Goal: Task Accomplishment & Management: Manage account settings

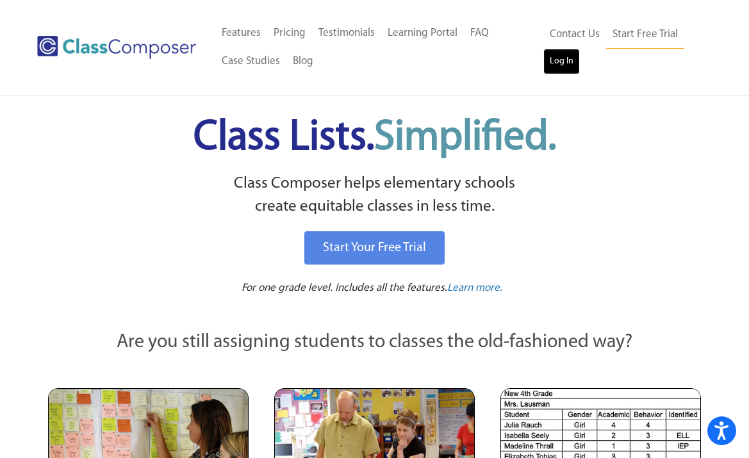
click at [569, 58] on link "Log In" at bounding box center [562, 62] width 37 height 26
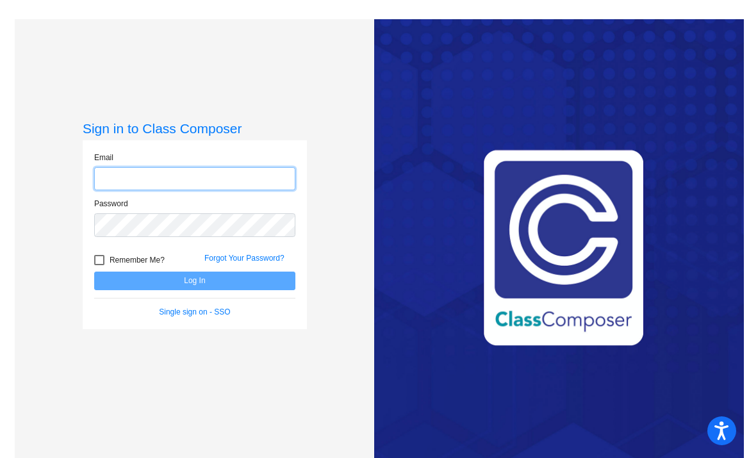
type input "[PERSON_NAME][EMAIL_ADDRESS][PERSON_NAME][DOMAIN_NAME]"
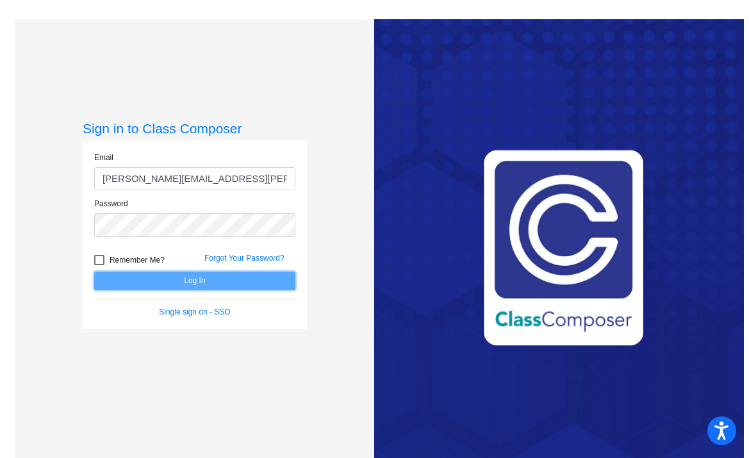
click at [146, 278] on button "Log In" at bounding box center [194, 281] width 201 height 19
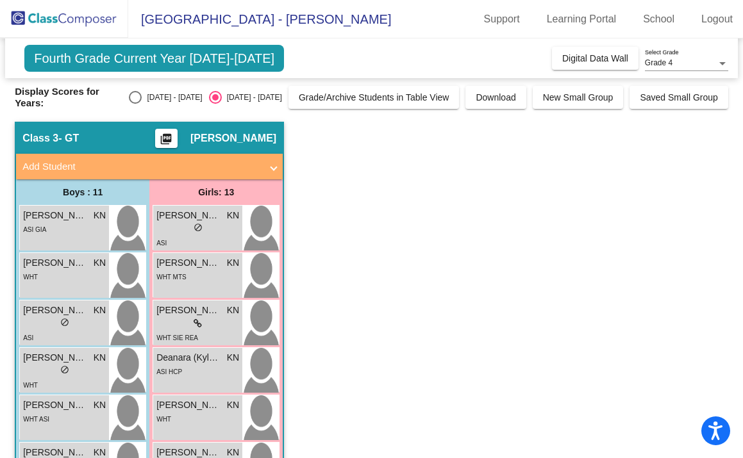
click at [139, 101] on div "Select an option" at bounding box center [135, 97] width 13 height 13
click at [135, 104] on input "[DATE] - [DATE]" at bounding box center [135, 104] width 1 height 1
radio input "true"
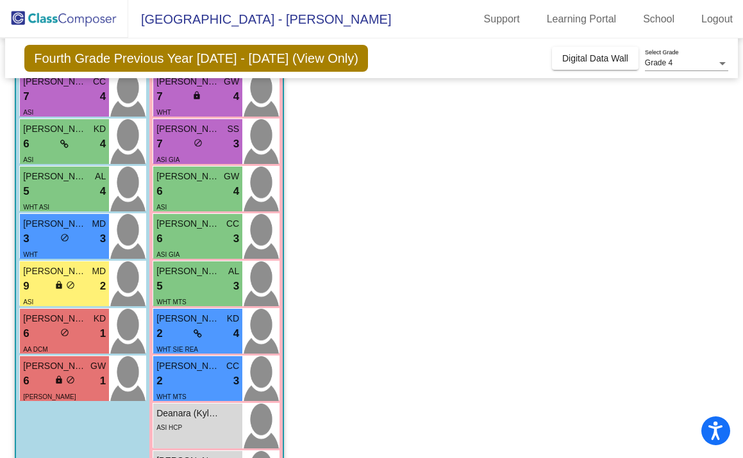
scroll to position [333, 0]
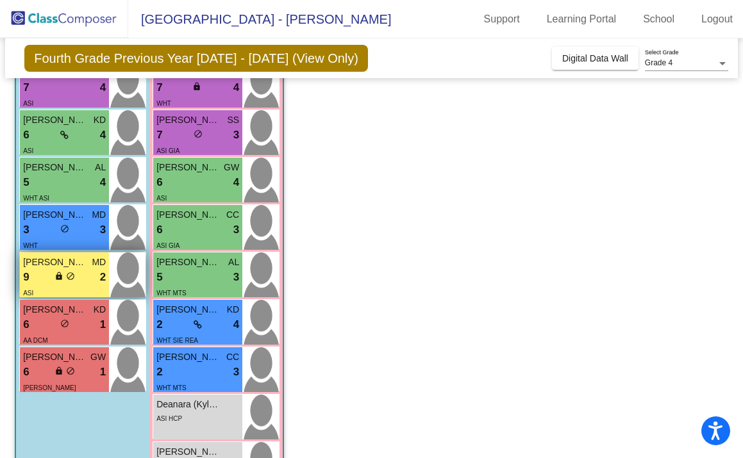
click at [71, 271] on div "lock do_not_disturb_alt" at bounding box center [64, 277] width 21 height 13
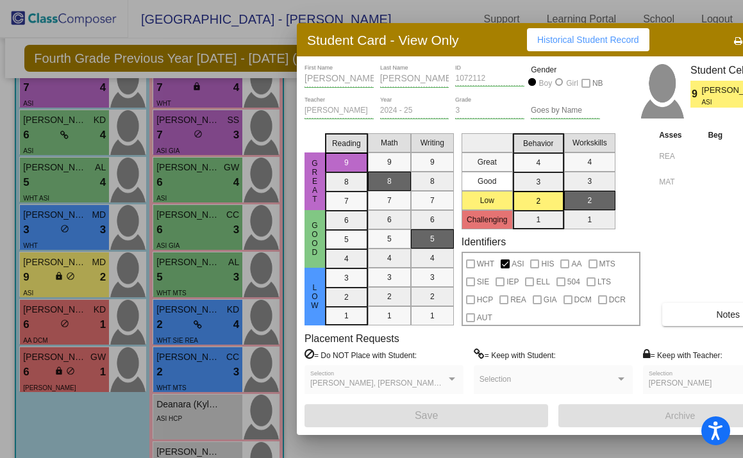
click at [709, 85] on span "Bhavin Sadineni" at bounding box center [736, 90] width 71 height 13
click at [306, 74] on div "Bhavin First Name Sadineni Last Name 1072112 ID Gender Boy Girl NB" at bounding box center [452, 80] width 296 height 32
click at [79, 282] on div at bounding box center [371, 229] width 743 height 458
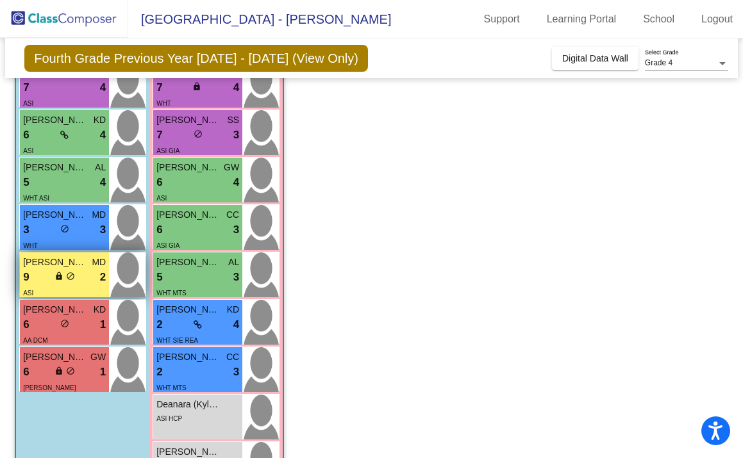
click at [70, 276] on span "do_not_disturb_alt" at bounding box center [70, 276] width 9 height 9
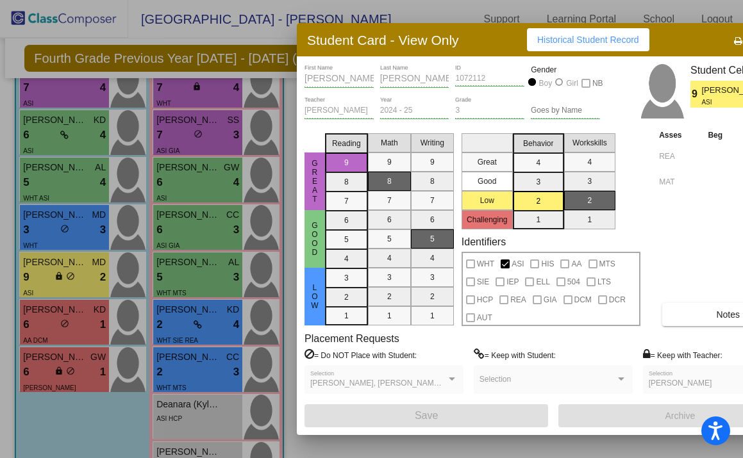
scroll to position [0, 0]
click at [66, 316] on div at bounding box center [371, 229] width 743 height 458
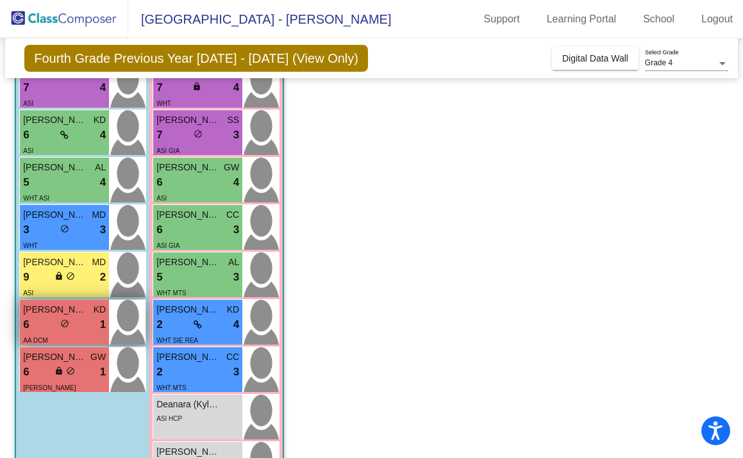
click at [66, 316] on span "Luke Dartiguenave" at bounding box center [55, 309] width 64 height 13
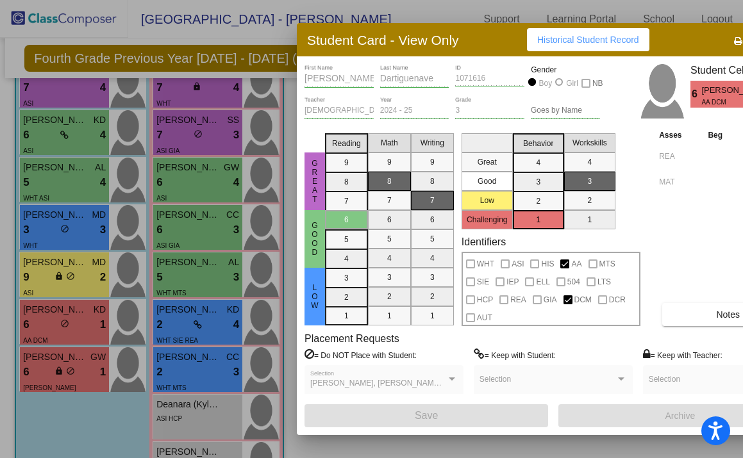
click at [52, 373] on div at bounding box center [371, 229] width 743 height 458
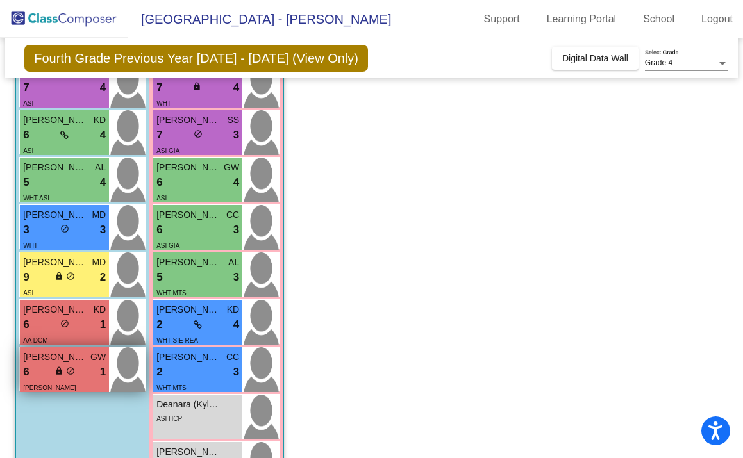
click at [51, 373] on div "6 lock do_not_disturb_alt 1" at bounding box center [64, 372] width 83 height 17
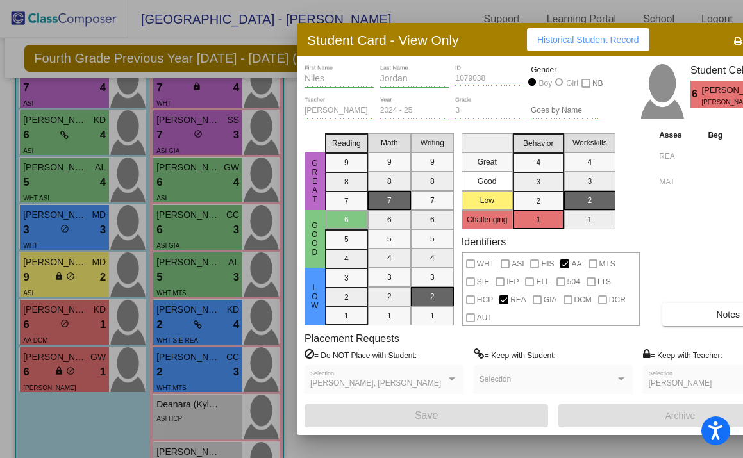
click at [71, 449] on div at bounding box center [371, 229] width 743 height 458
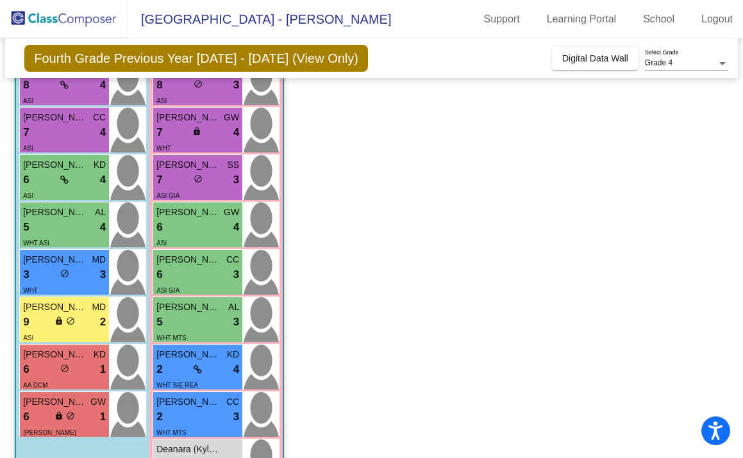
scroll to position [384, 0]
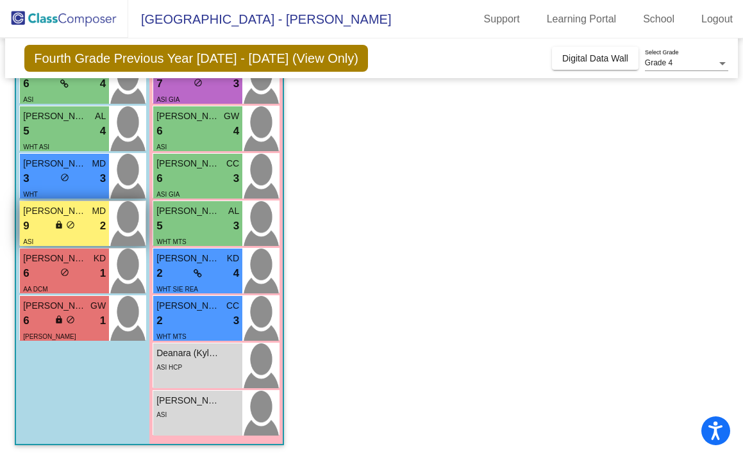
click at [63, 229] on div "lock do_not_disturb_alt" at bounding box center [64, 226] width 21 height 13
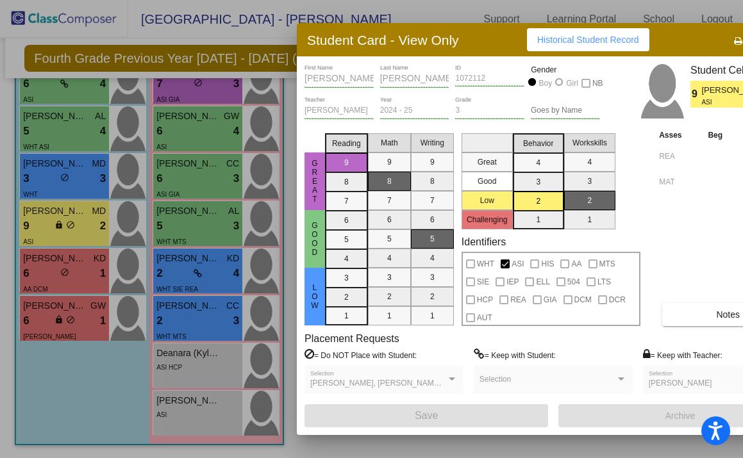
click at [110, 396] on div at bounding box center [371, 229] width 743 height 458
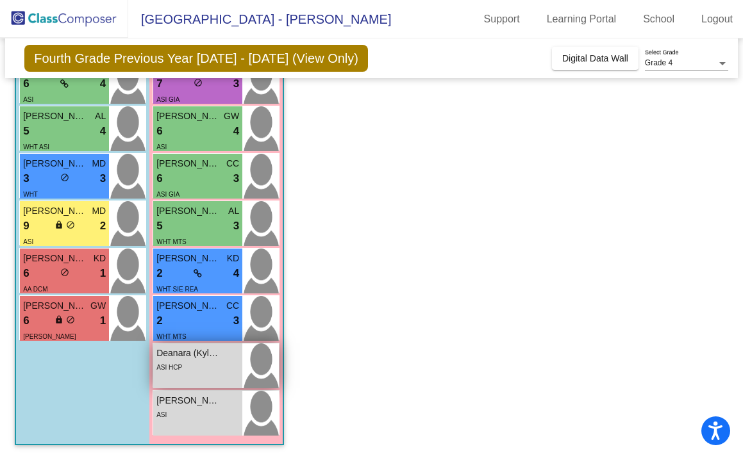
click at [194, 357] on span "Deanara (Kyla) Gultula" at bounding box center [188, 353] width 64 height 13
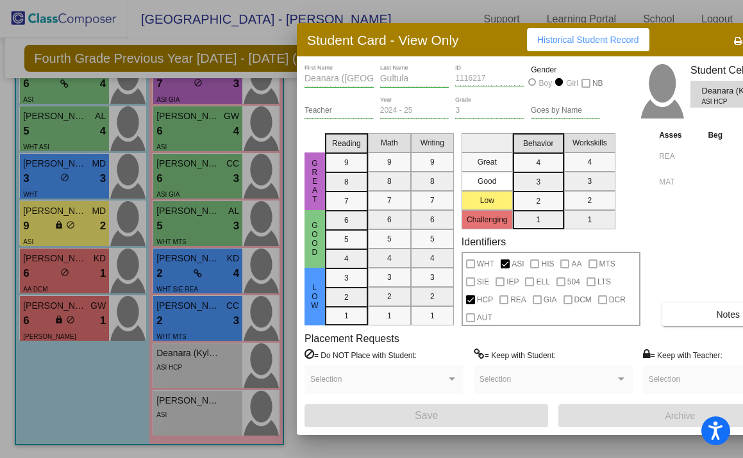
click at [199, 420] on div at bounding box center [371, 229] width 743 height 458
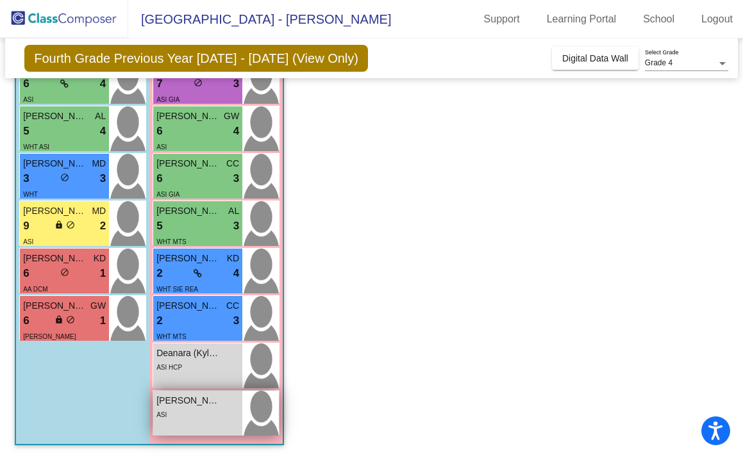
click at [199, 419] on div "ASI" at bounding box center [197, 414] width 83 height 13
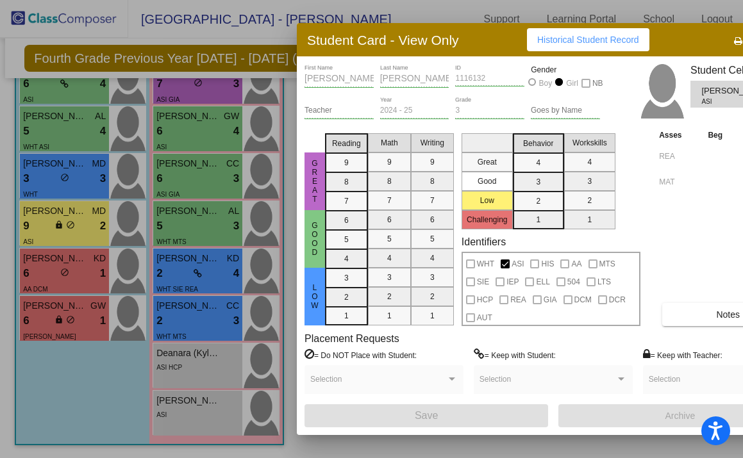
scroll to position [0, 0]
click at [75, 383] on div at bounding box center [371, 229] width 743 height 458
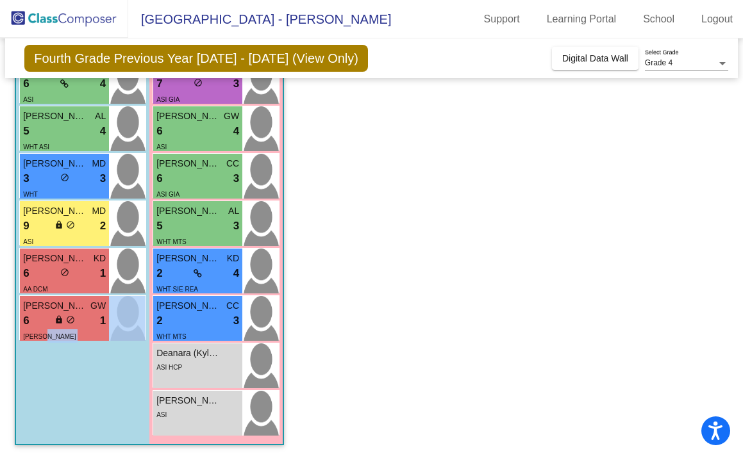
click at [0, 0] on div "Boys : 11 Ethan Gabriel AL 9 lock do_not_disturb_alt 4 ASI GIA Amir Soliman KS …" at bounding box center [0, 0] width 0 height 0
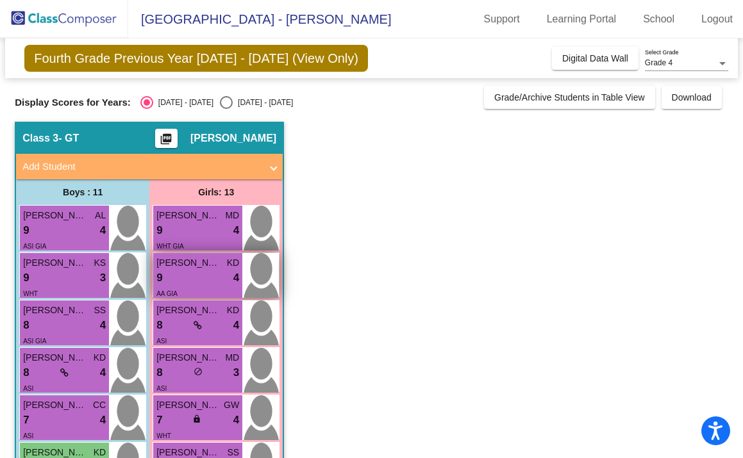
click at [187, 281] on div "9 lock do_not_disturb_alt 4" at bounding box center [197, 278] width 83 height 17
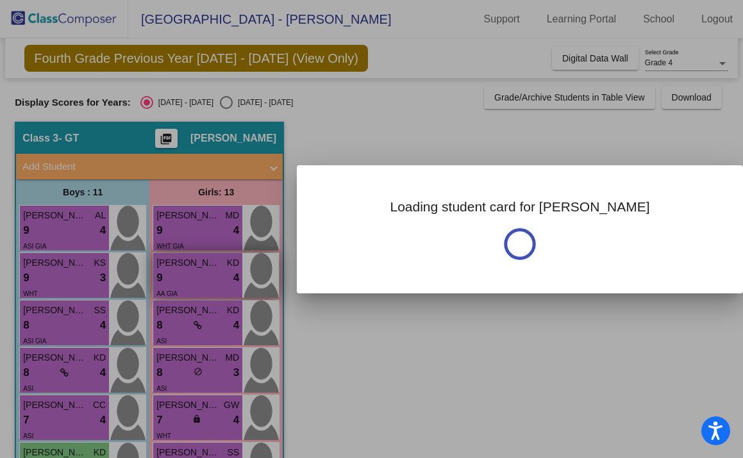
click at [187, 281] on div at bounding box center [371, 229] width 743 height 458
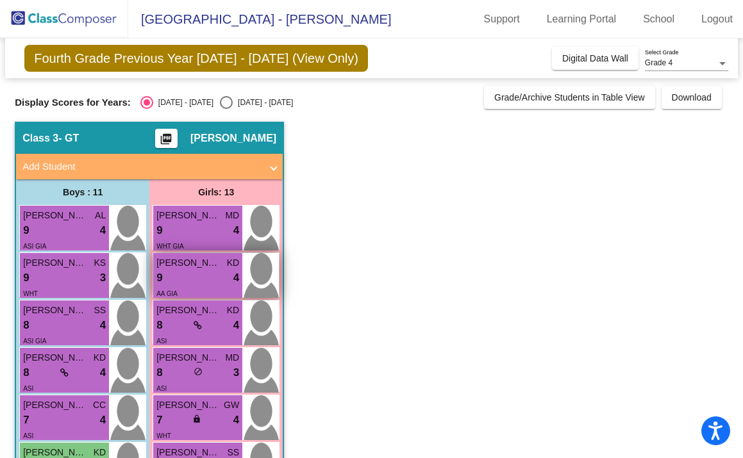
click at [187, 281] on div "9 lock do_not_disturb_alt 4" at bounding box center [197, 278] width 83 height 17
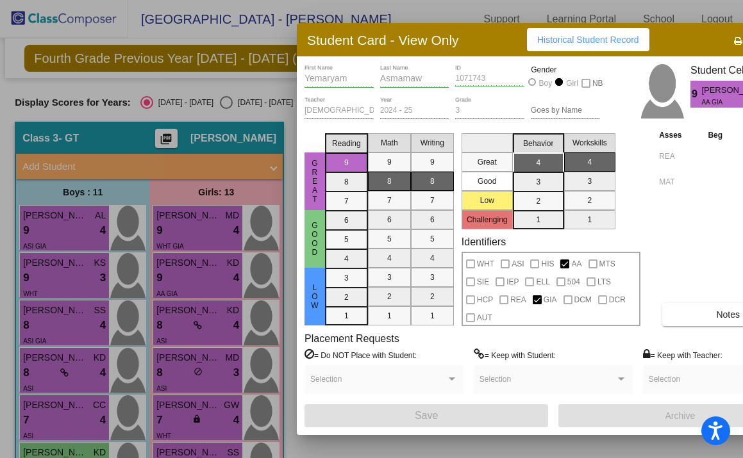
click at [78, 229] on div at bounding box center [371, 229] width 743 height 458
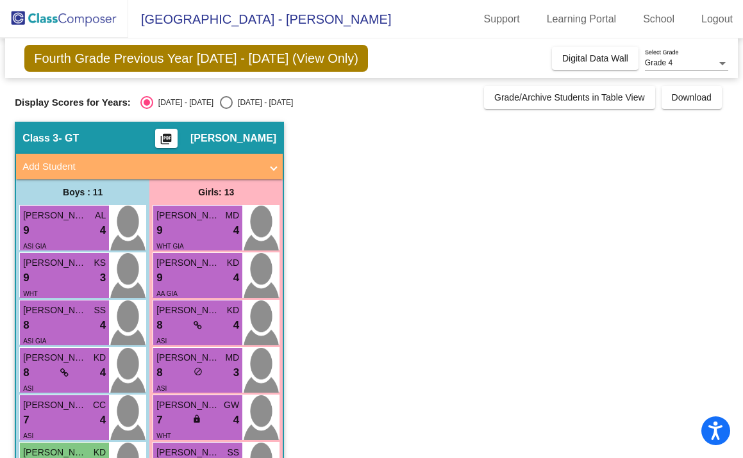
click at [78, 229] on div "9 lock do_not_disturb_alt 4" at bounding box center [64, 230] width 83 height 17
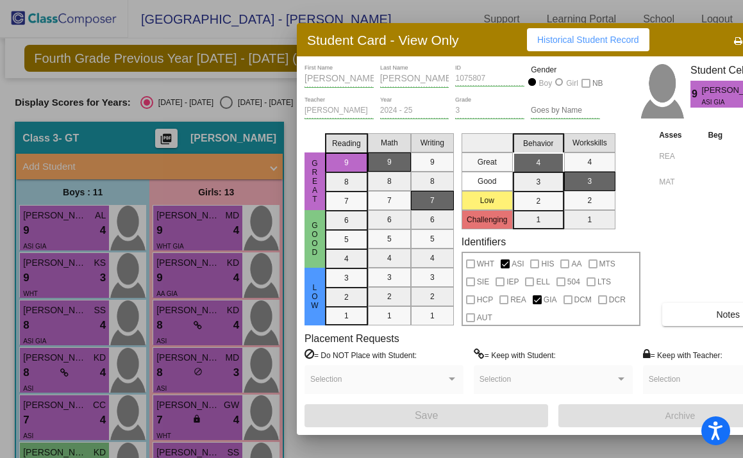
click at [67, 273] on div at bounding box center [371, 229] width 743 height 458
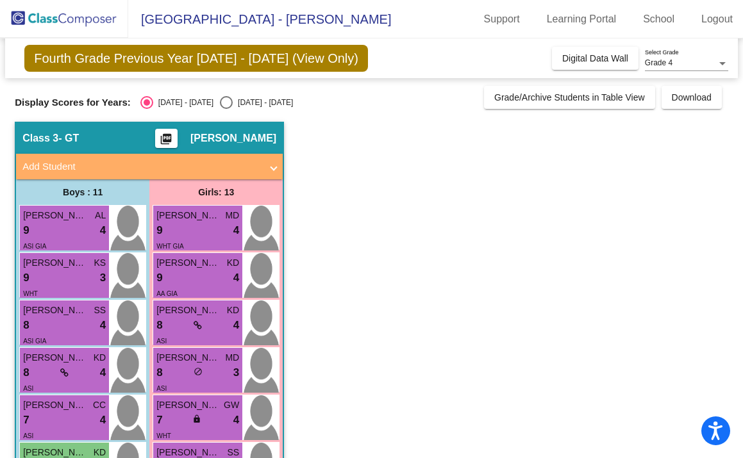
click at [67, 273] on div "9 lock do_not_disturb_alt 3" at bounding box center [64, 278] width 83 height 17
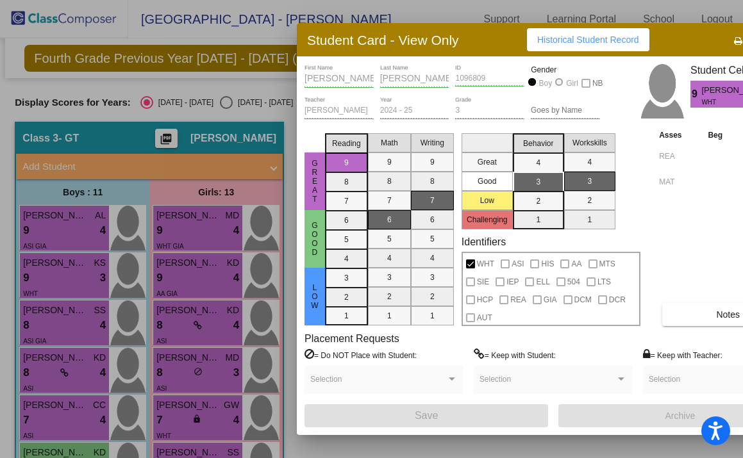
click at [83, 315] on div at bounding box center [371, 229] width 743 height 458
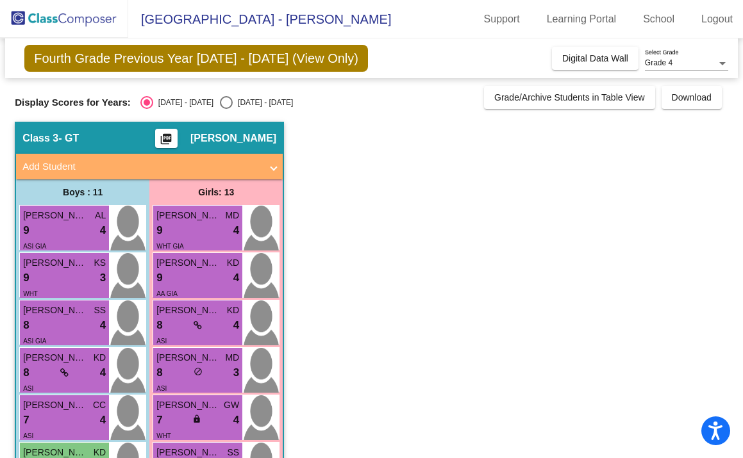
click at [83, 315] on span "Aarav Sahay" at bounding box center [55, 310] width 64 height 13
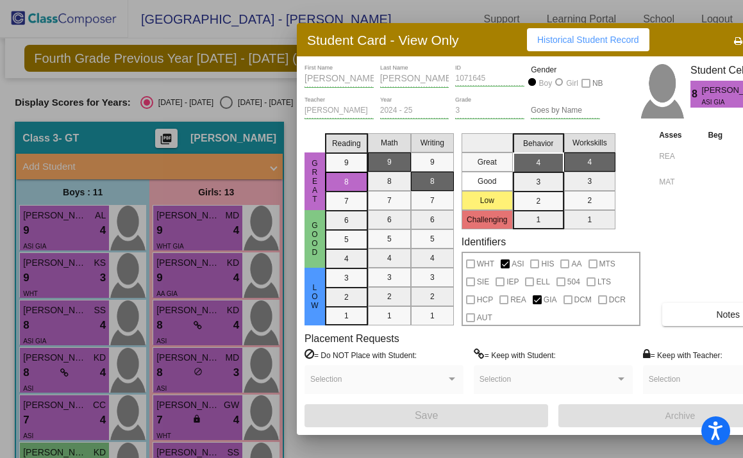
click at [74, 372] on div at bounding box center [371, 229] width 743 height 458
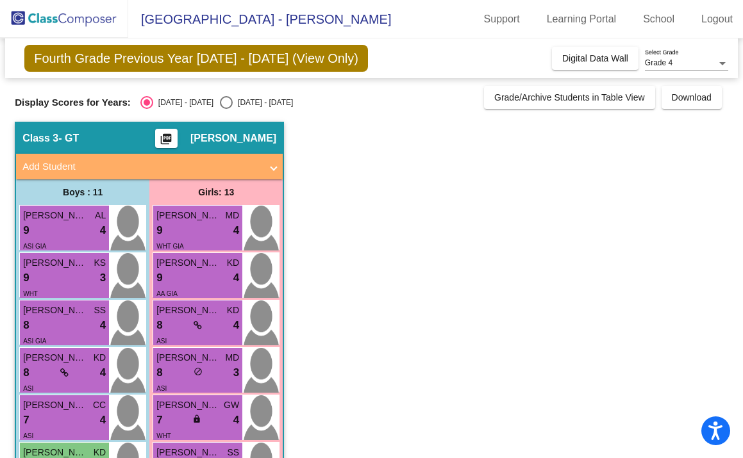
click at [74, 372] on div "8 lock do_not_disturb_alt 4" at bounding box center [64, 373] width 83 height 17
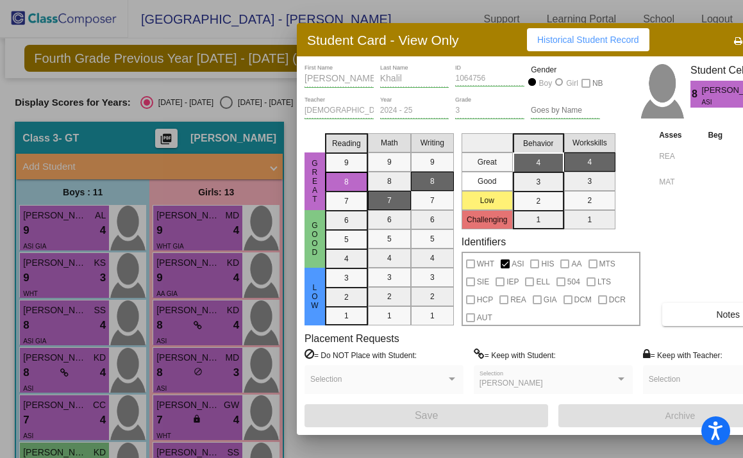
click at [79, 407] on div at bounding box center [371, 229] width 743 height 458
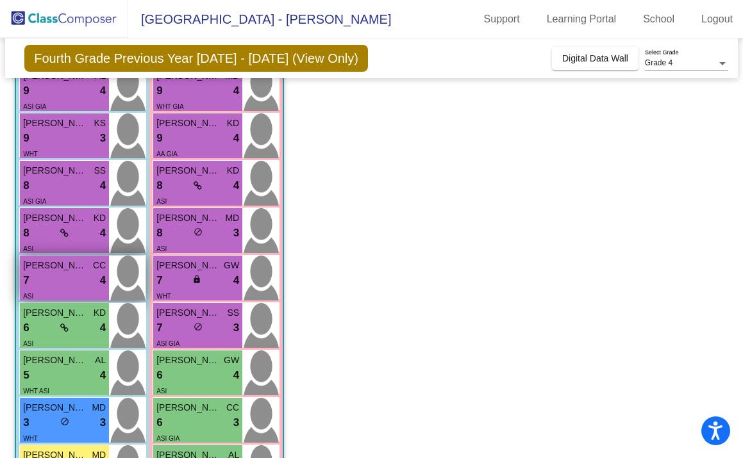
scroll to position [158, 0]
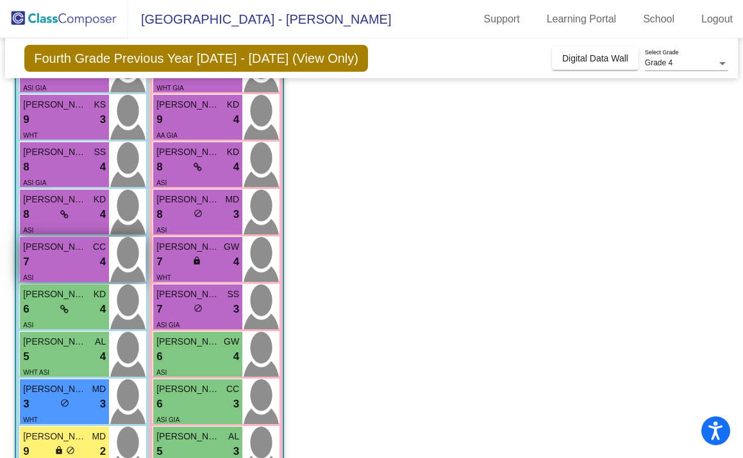
click at [79, 256] on div "7 lock do_not_disturb_alt 4" at bounding box center [64, 262] width 83 height 17
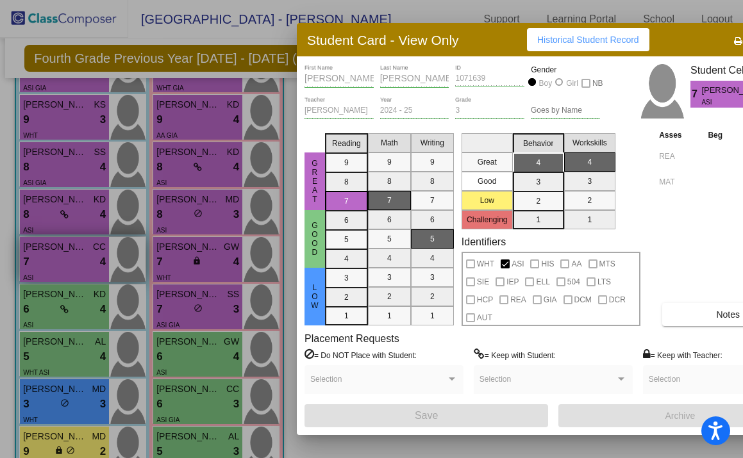
click at [79, 256] on div at bounding box center [371, 229] width 743 height 458
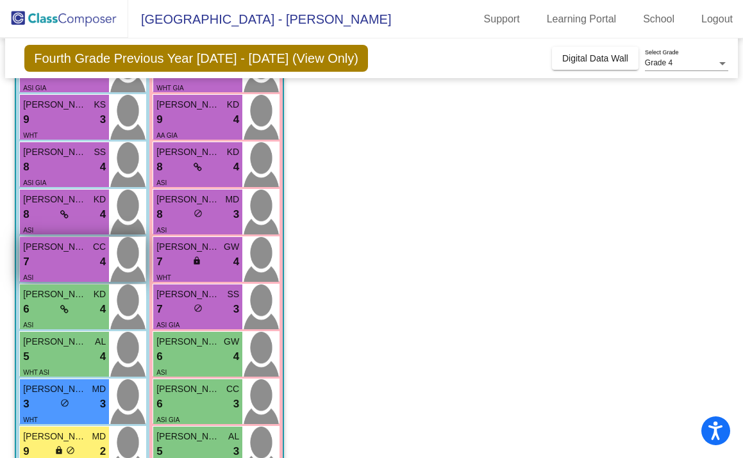
click at [79, 256] on div "7 lock do_not_disturb_alt 4" at bounding box center [64, 262] width 83 height 17
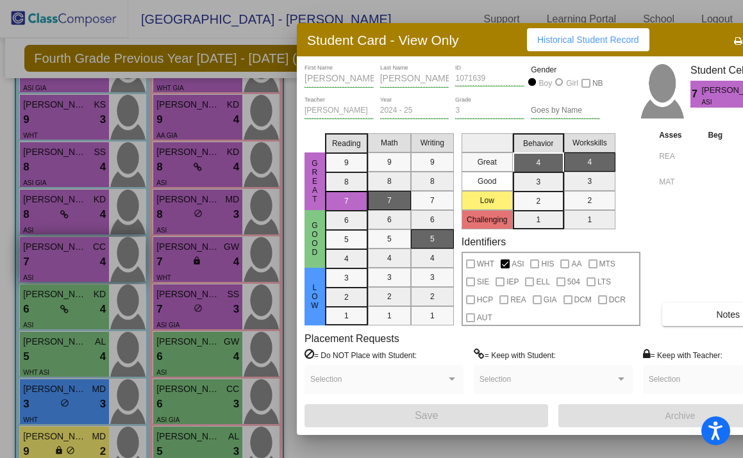
click at [79, 256] on div at bounding box center [371, 229] width 743 height 458
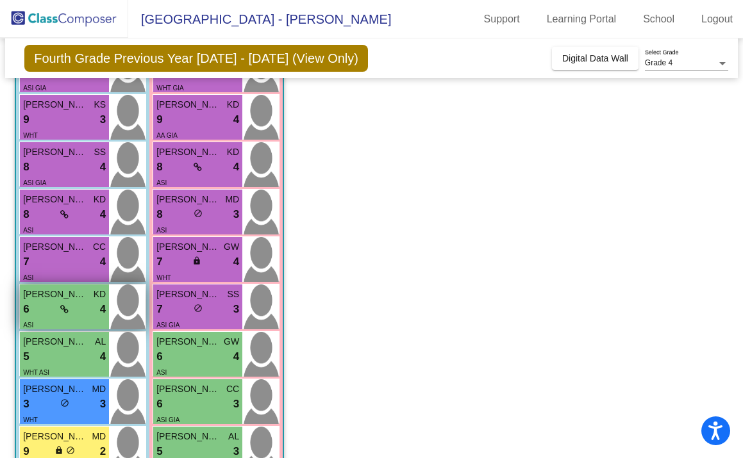
click at [67, 305] on icon at bounding box center [64, 309] width 8 height 9
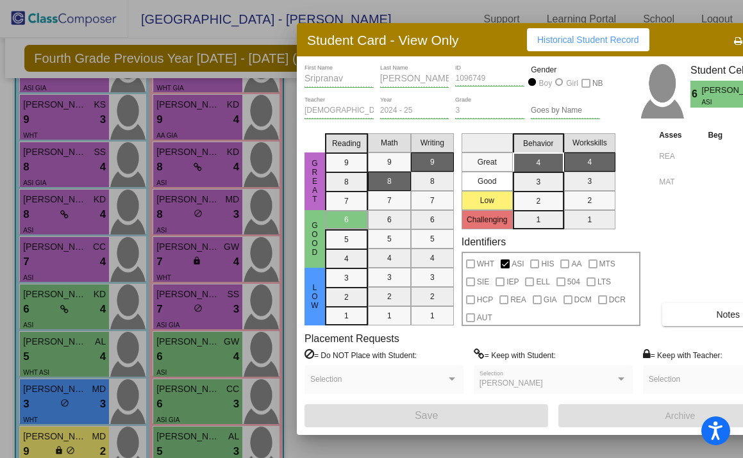
click at [69, 362] on div at bounding box center [371, 229] width 743 height 458
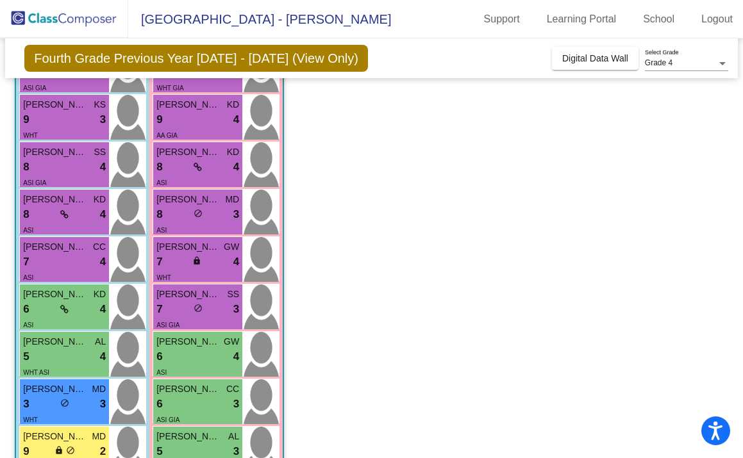
click at [69, 362] on div "5 lock do_not_disturb_alt 4" at bounding box center [64, 357] width 83 height 17
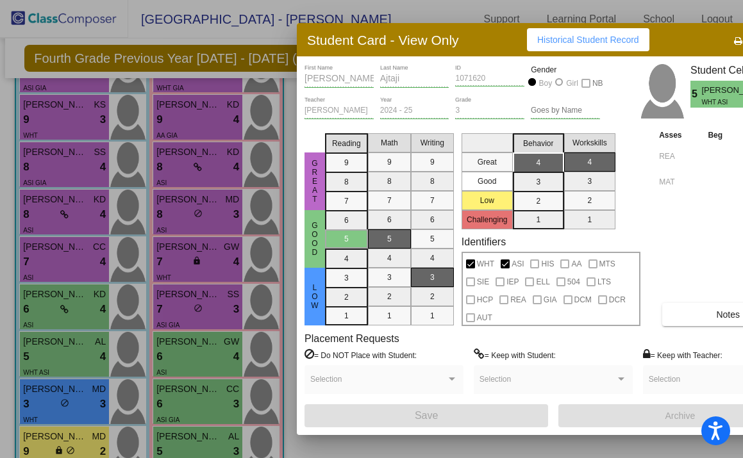
click at [78, 412] on div at bounding box center [371, 229] width 743 height 458
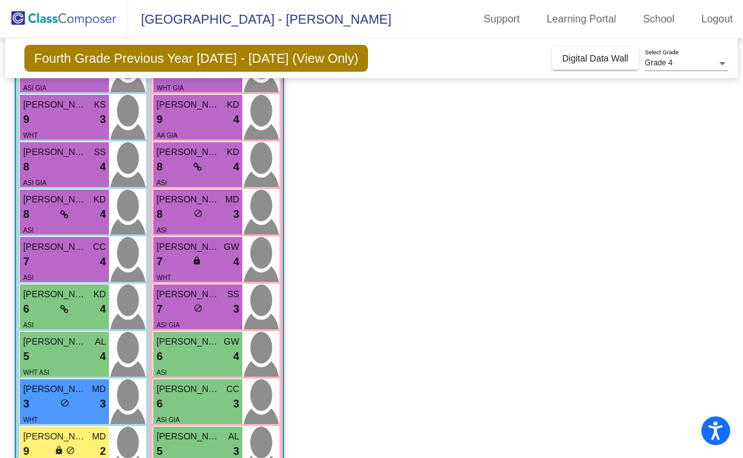
click at [78, 413] on div "WHT" at bounding box center [64, 419] width 83 height 13
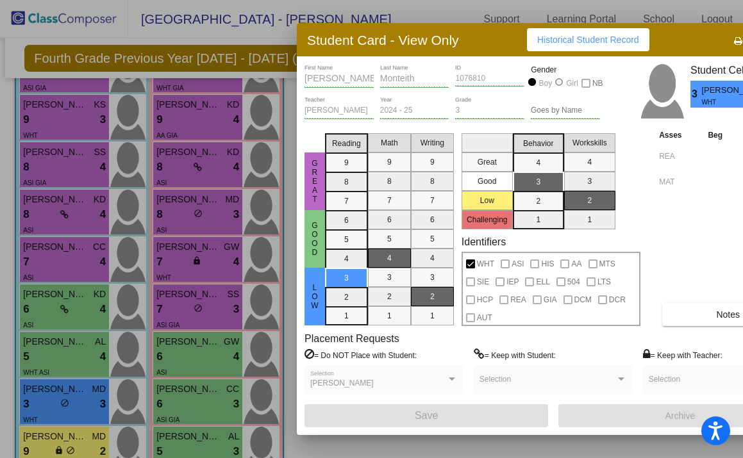
click at [78, 405] on div at bounding box center [371, 229] width 743 height 458
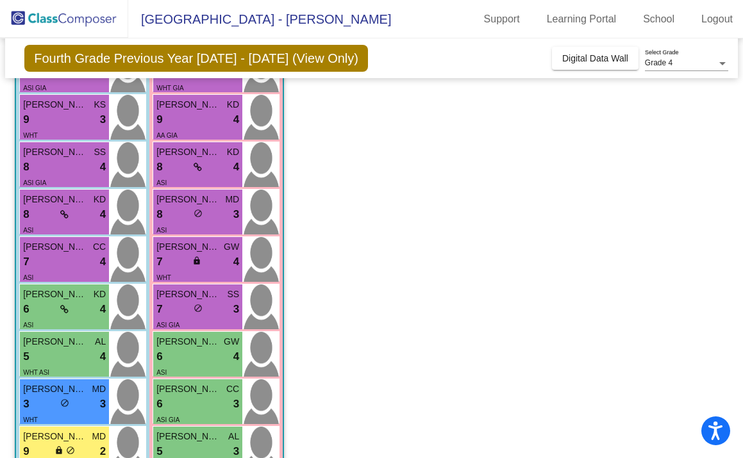
click at [78, 405] on div "3 lock do_not_disturb_alt 3" at bounding box center [64, 404] width 83 height 17
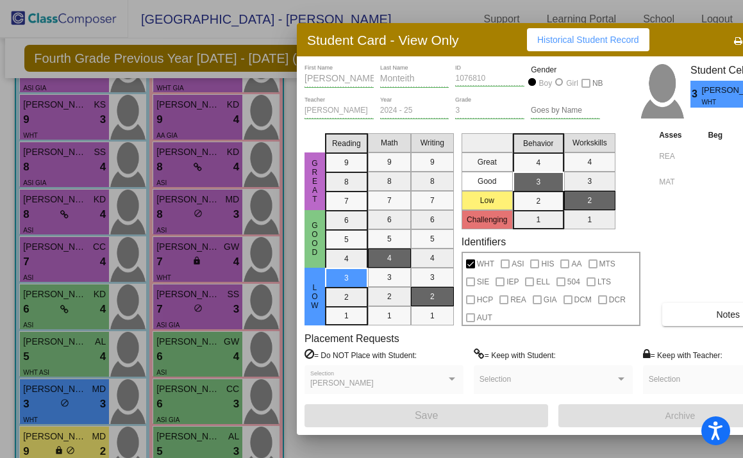
click at [78, 405] on div at bounding box center [371, 229] width 743 height 458
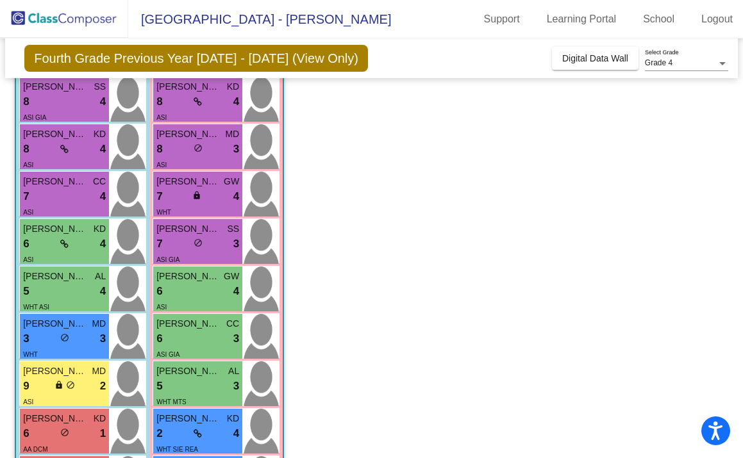
scroll to position [251, 0]
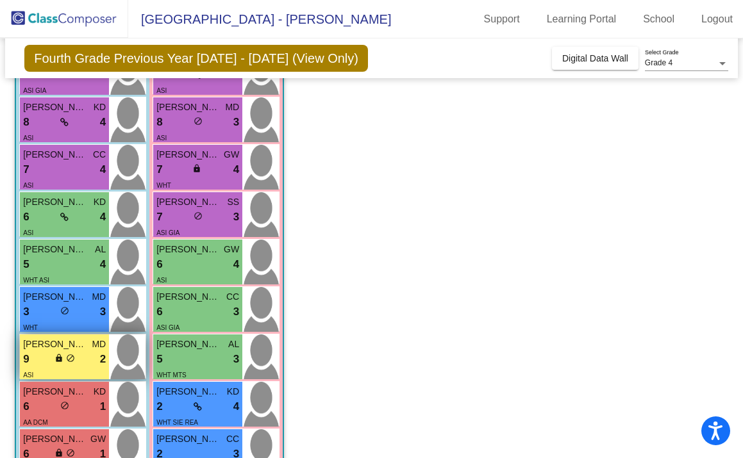
click at [81, 369] on div "ASI" at bounding box center [64, 374] width 83 height 13
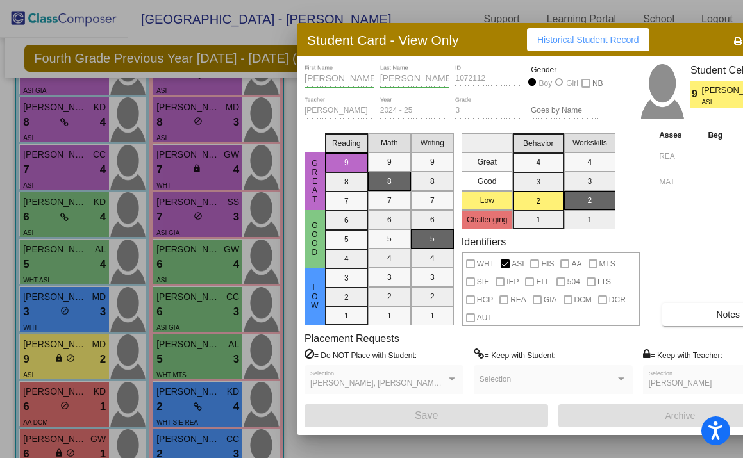
click at [82, 367] on div at bounding box center [371, 229] width 743 height 458
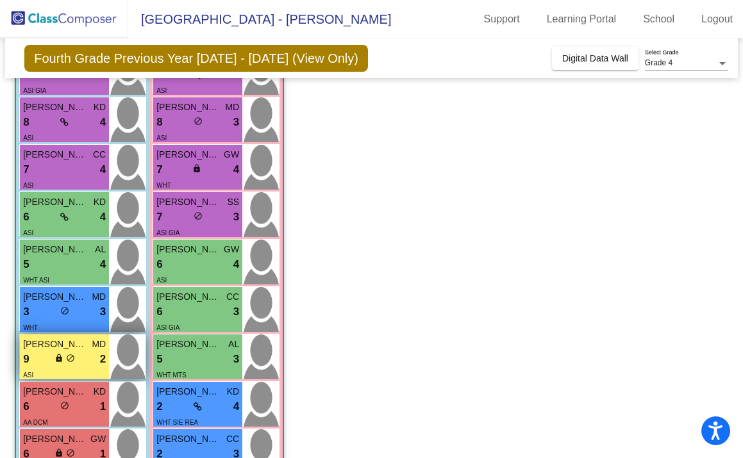
click at [83, 351] on span "Bhavin Sadineni" at bounding box center [55, 344] width 64 height 13
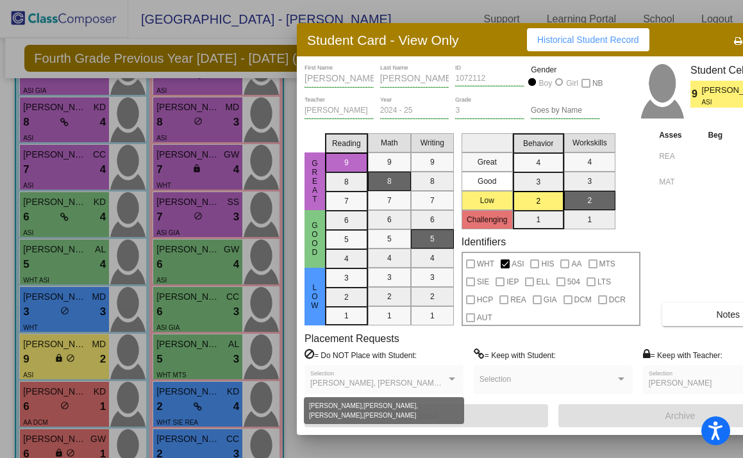
click at [370, 383] on span "Ammar Elmi, Maxmillion Adams, Neil Patel, Zoraver Singh" at bounding box center [443, 383] width 266 height 9
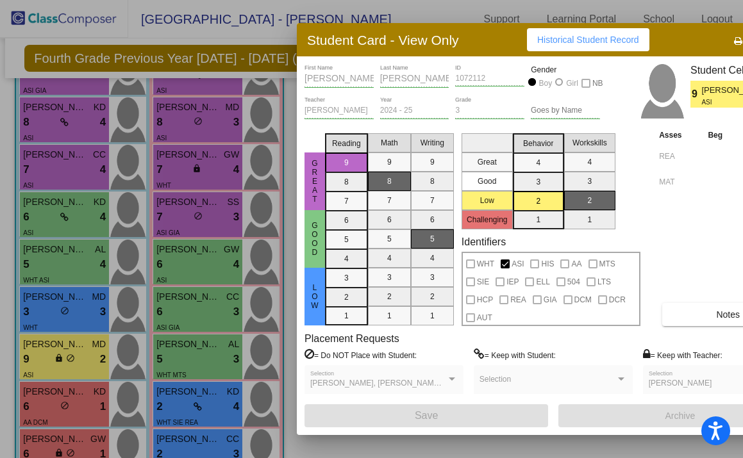
click at [370, 383] on span "Ammar Elmi, Maxmillion Adams, Neil Patel, Zoraver Singh" at bounding box center [443, 383] width 266 height 9
click at [74, 399] on div at bounding box center [371, 229] width 743 height 458
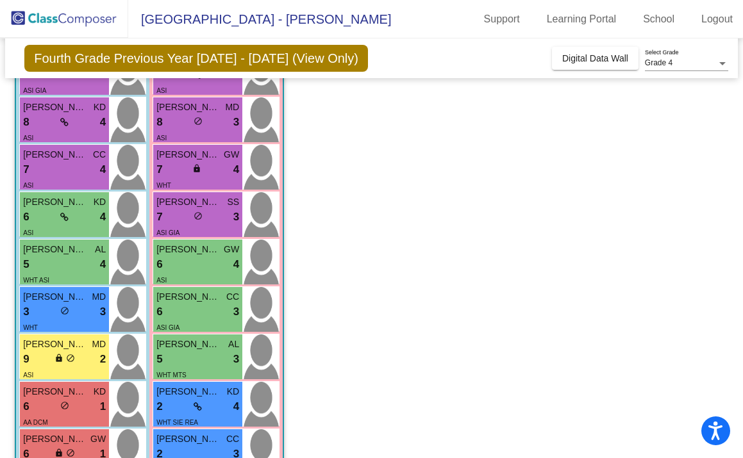
click at [74, 399] on div "6 lock do_not_disturb_alt 1" at bounding box center [64, 407] width 83 height 17
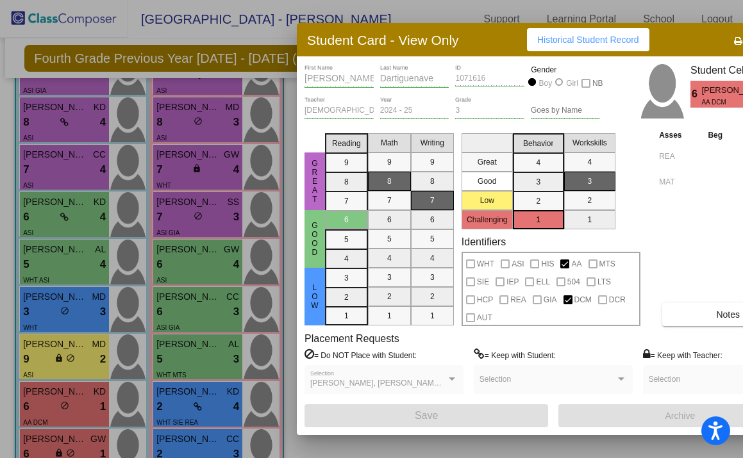
click at [73, 401] on div at bounding box center [371, 229] width 743 height 458
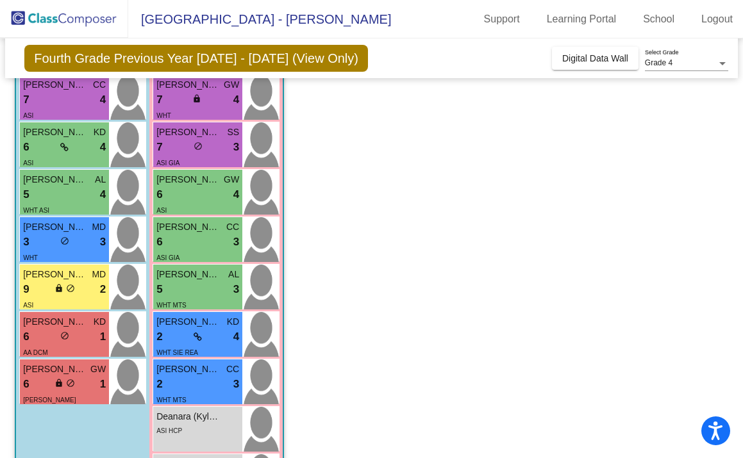
scroll to position [354, 0]
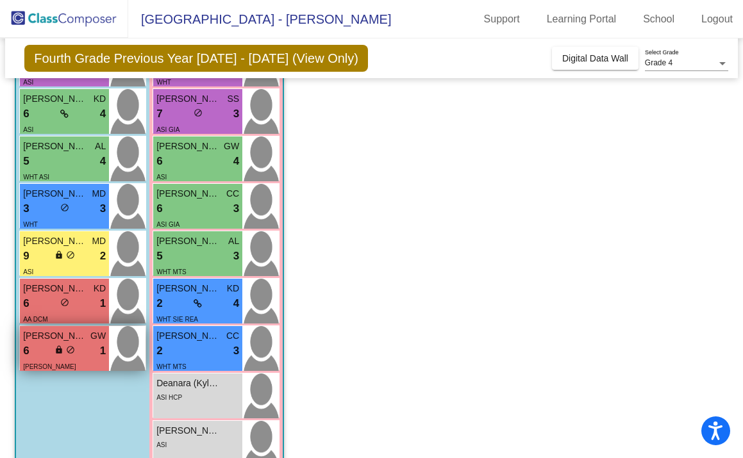
click at [81, 353] on div "6 lock do_not_disturb_alt 1" at bounding box center [64, 351] width 83 height 17
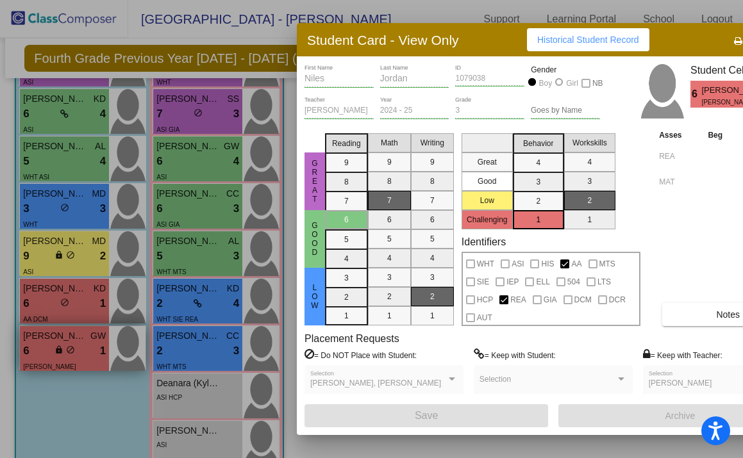
click at [81, 353] on div at bounding box center [371, 229] width 743 height 458
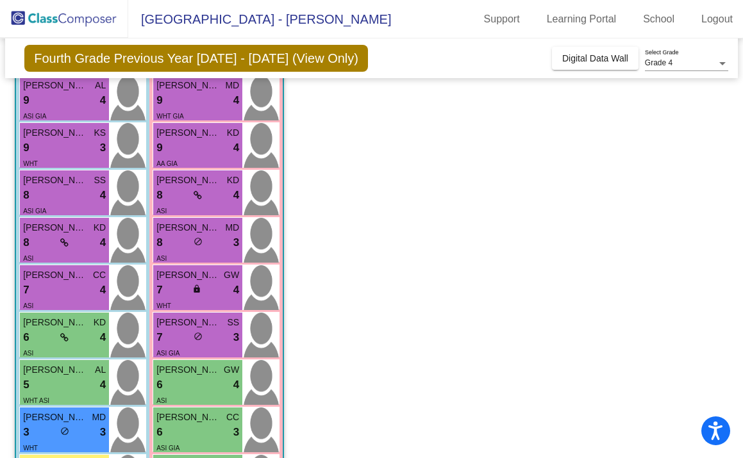
scroll to position [0, 0]
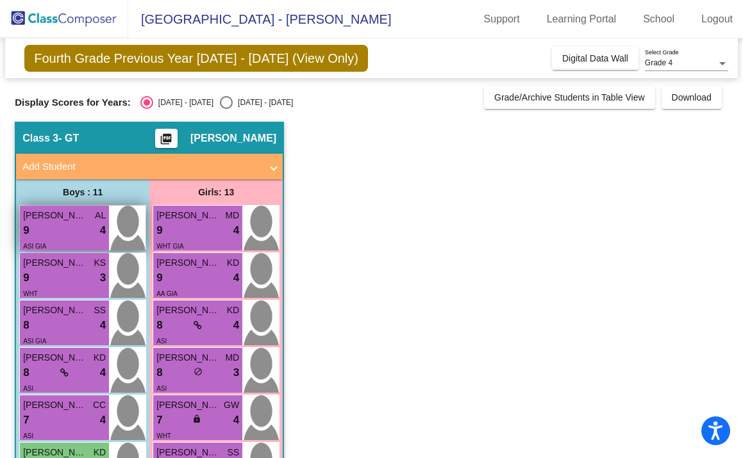
click at [44, 229] on div "9 lock do_not_disturb_alt 4" at bounding box center [64, 230] width 83 height 17
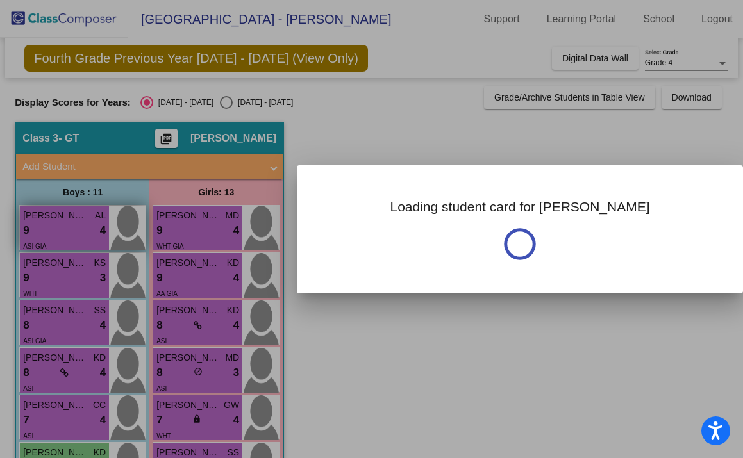
click at [44, 229] on div at bounding box center [371, 229] width 743 height 458
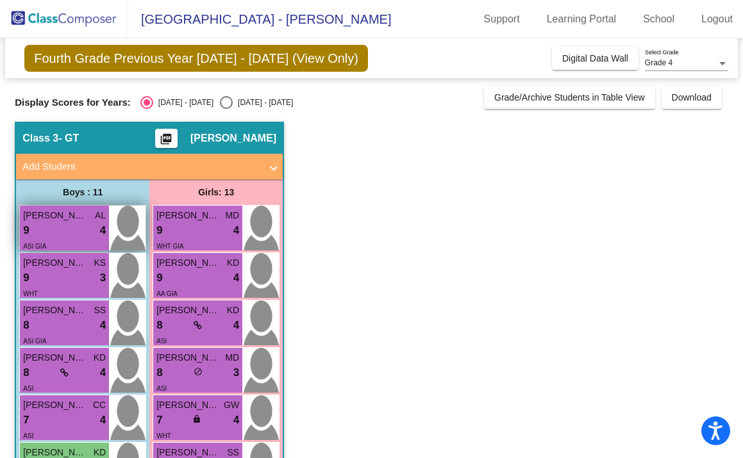
click at [44, 229] on div "9 lock do_not_disturb_alt 4" at bounding box center [64, 230] width 83 height 17
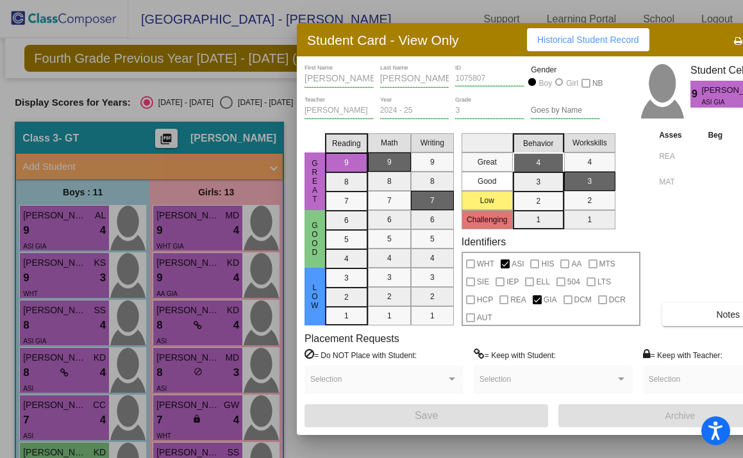
click at [321, 69] on div "Ethan First Name" at bounding box center [338, 75] width 69 height 22
click at [37, 275] on div at bounding box center [371, 229] width 743 height 458
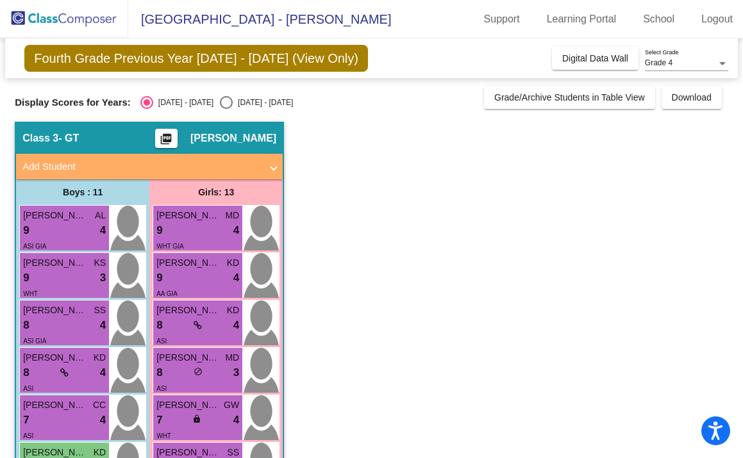
click at [37, 275] on div "9 lock do_not_disturb_alt 3" at bounding box center [64, 278] width 83 height 17
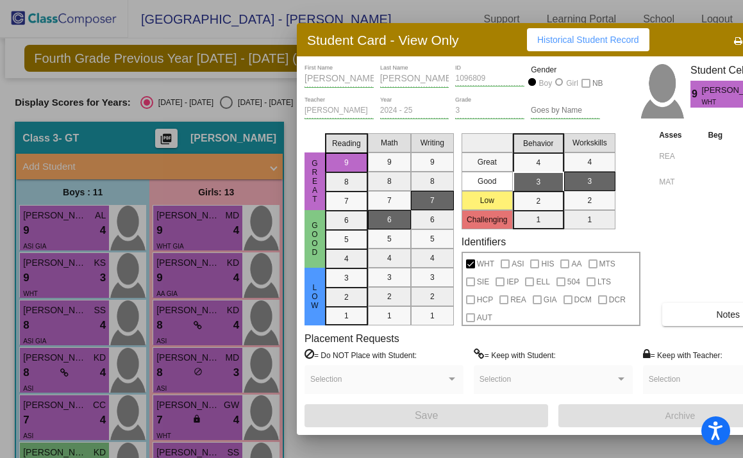
click at [58, 279] on div at bounding box center [371, 229] width 743 height 458
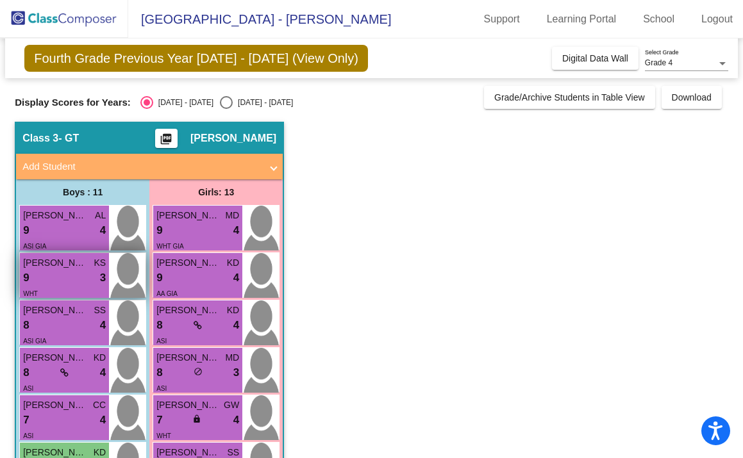
click at [58, 280] on div "9 lock do_not_disturb_alt 3" at bounding box center [64, 278] width 83 height 17
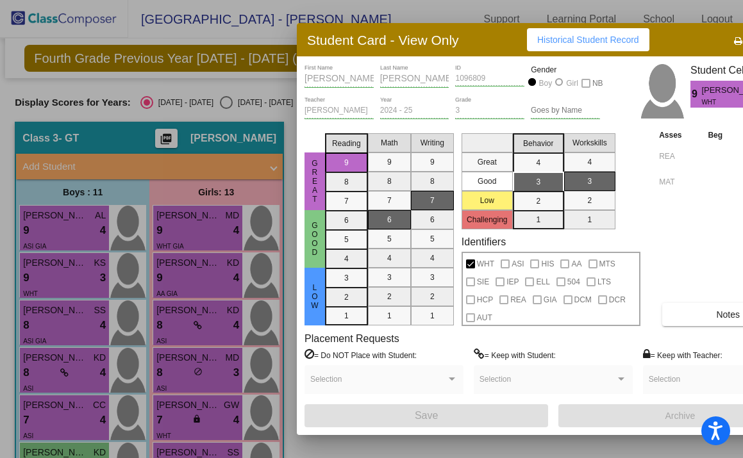
click at [56, 324] on div at bounding box center [371, 229] width 743 height 458
click at [56, 324] on div "8 lock do_not_disturb_alt 4" at bounding box center [64, 325] width 83 height 17
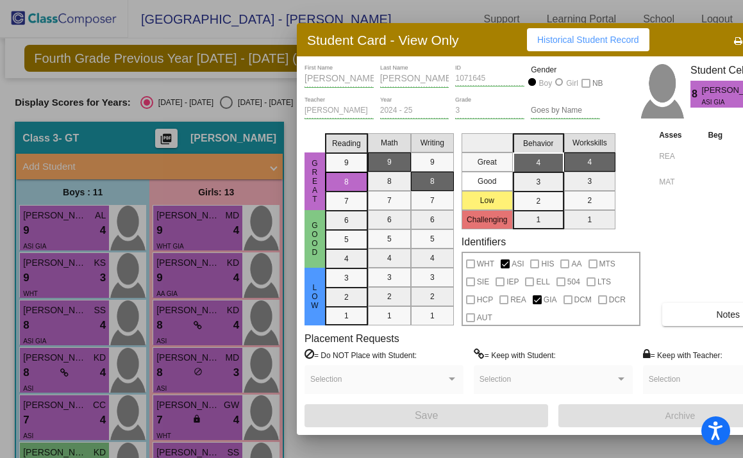
click at [56, 324] on div at bounding box center [371, 229] width 743 height 458
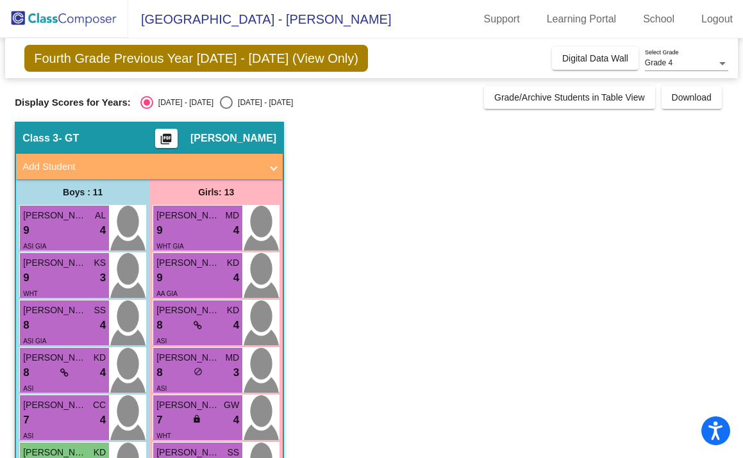
click at [56, 324] on div "8 lock do_not_disturb_alt 4" at bounding box center [64, 325] width 83 height 17
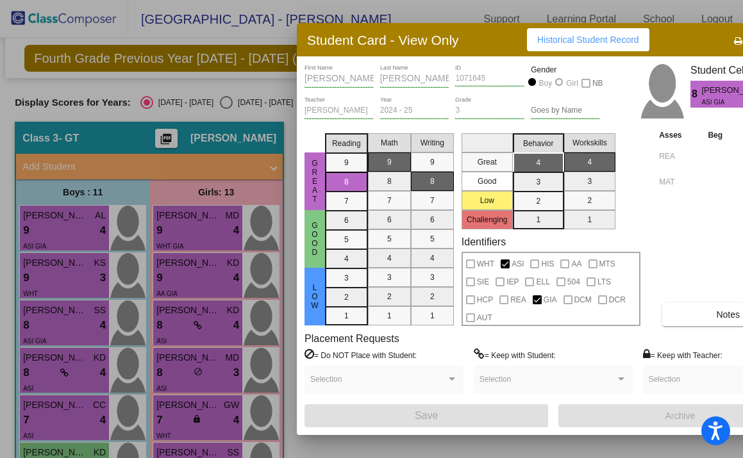
click at [51, 365] on div at bounding box center [371, 229] width 743 height 458
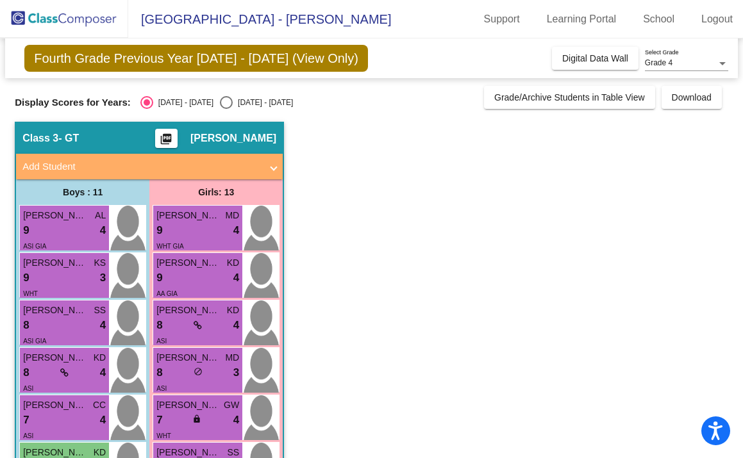
click at [51, 365] on div "8 lock do_not_disturb_alt 4" at bounding box center [64, 373] width 83 height 17
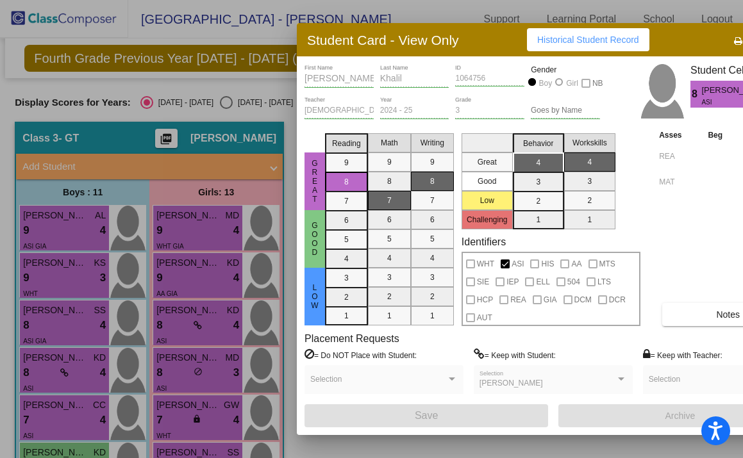
click at [54, 420] on div at bounding box center [371, 229] width 743 height 458
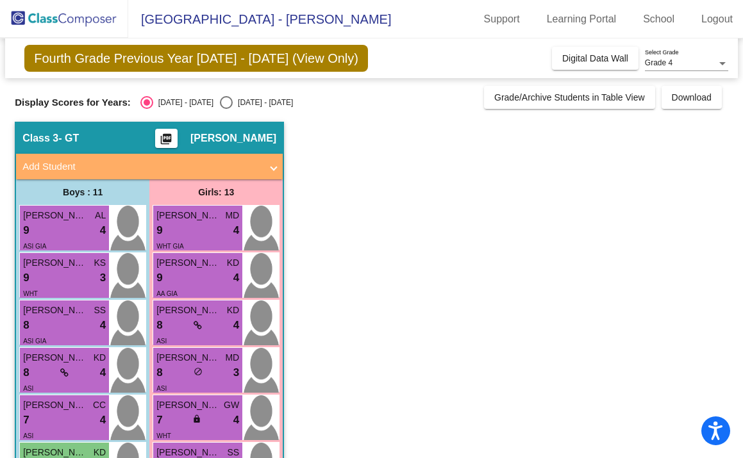
click at [54, 420] on div "7 lock do_not_disturb_alt 4" at bounding box center [64, 420] width 83 height 17
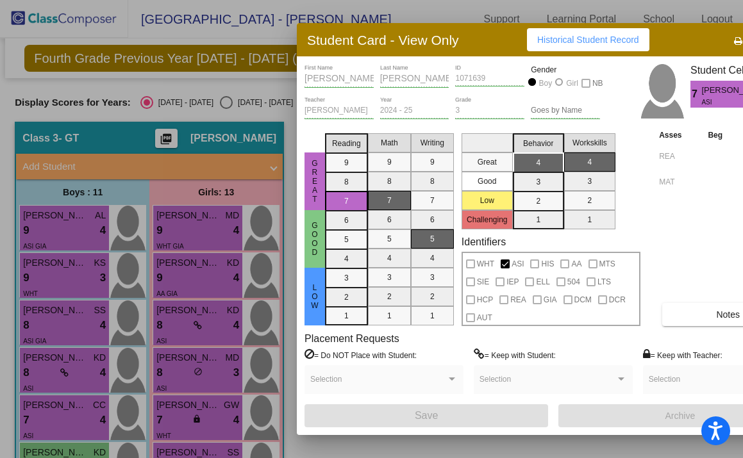
click at [63, 375] on div at bounding box center [371, 229] width 743 height 458
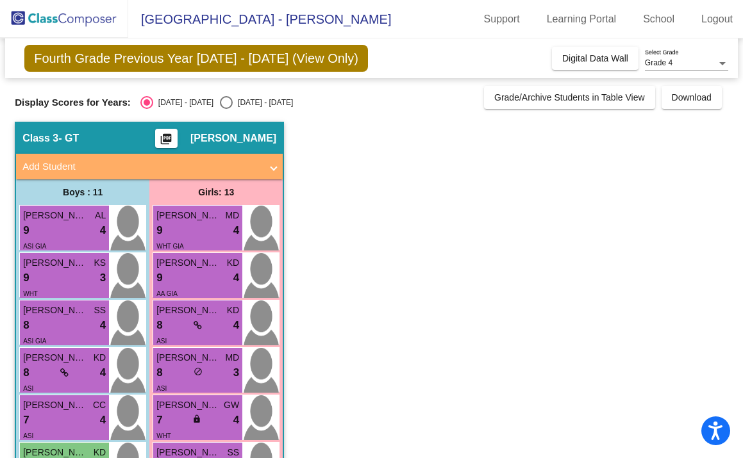
click at [63, 375] on icon at bounding box center [64, 373] width 8 height 9
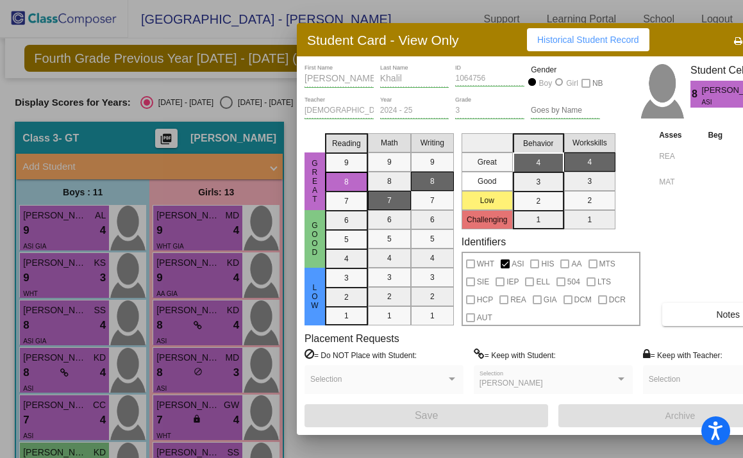
click at [63, 375] on div at bounding box center [371, 229] width 743 height 458
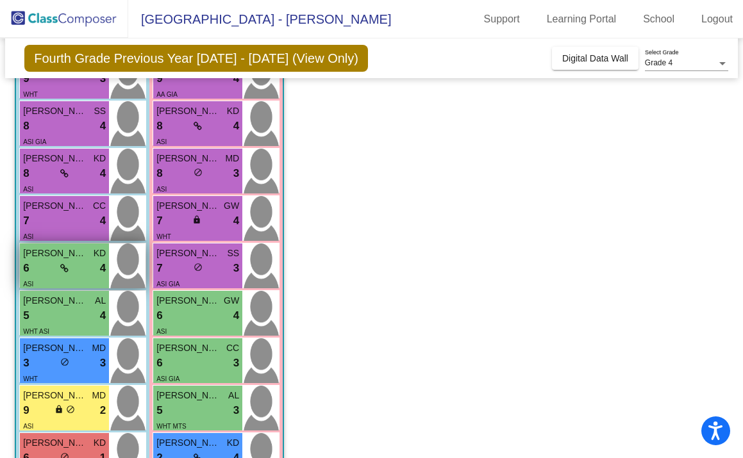
scroll to position [212, 0]
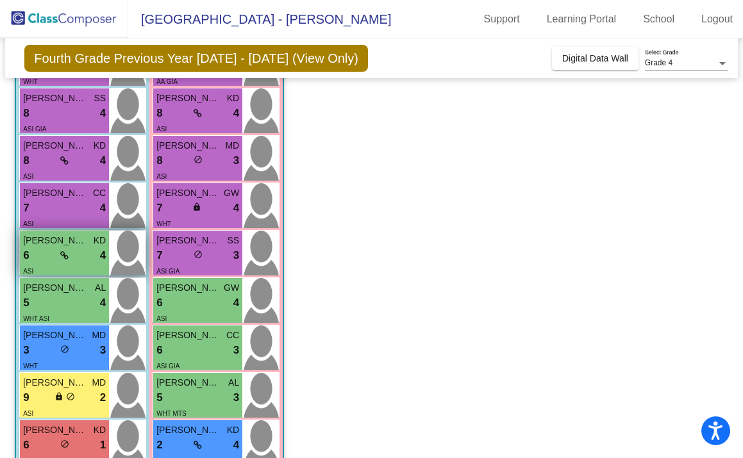
click at [42, 256] on div "6 lock do_not_disturb_alt 4" at bounding box center [64, 255] width 83 height 17
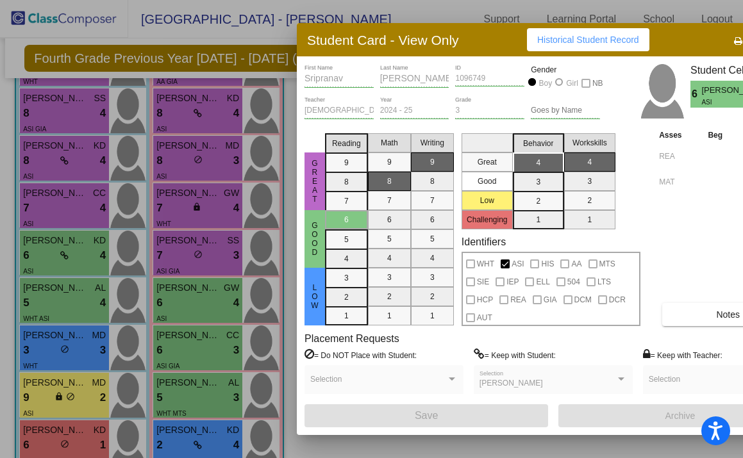
click at [166, 286] on div at bounding box center [371, 229] width 743 height 458
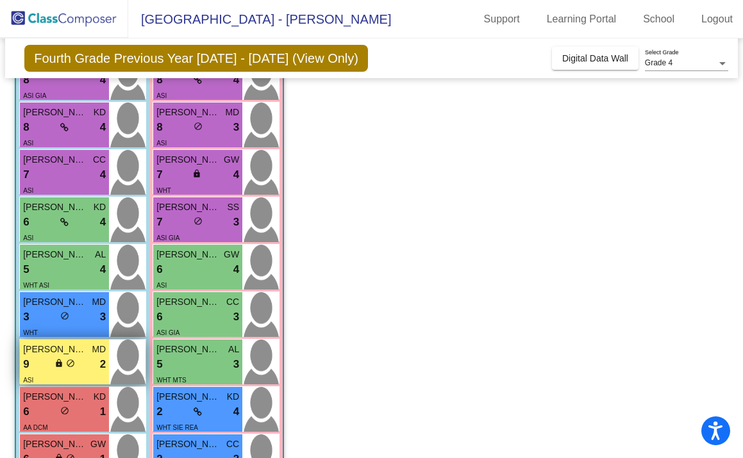
scroll to position [254, 0]
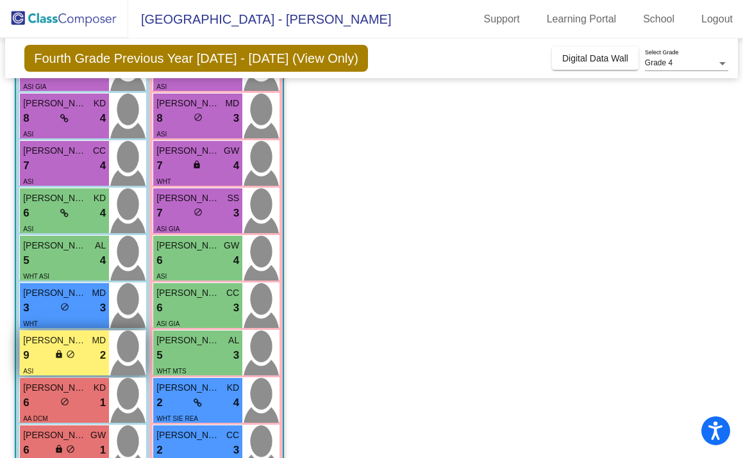
click at [65, 342] on span "Bhavin Sadineni" at bounding box center [55, 340] width 64 height 13
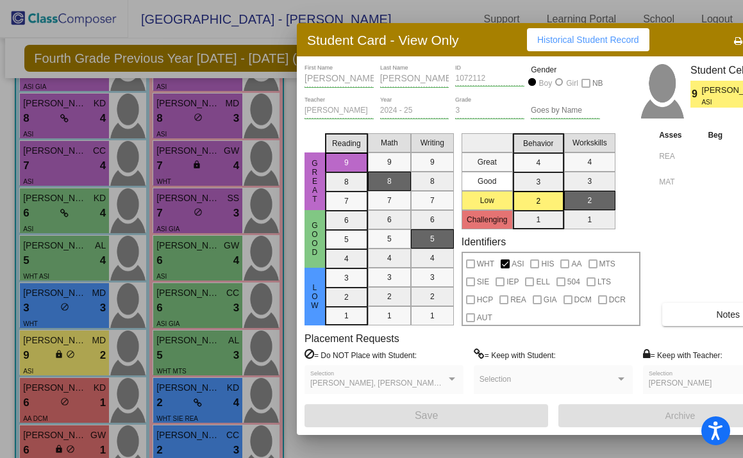
click at [58, 269] on div at bounding box center [371, 229] width 743 height 458
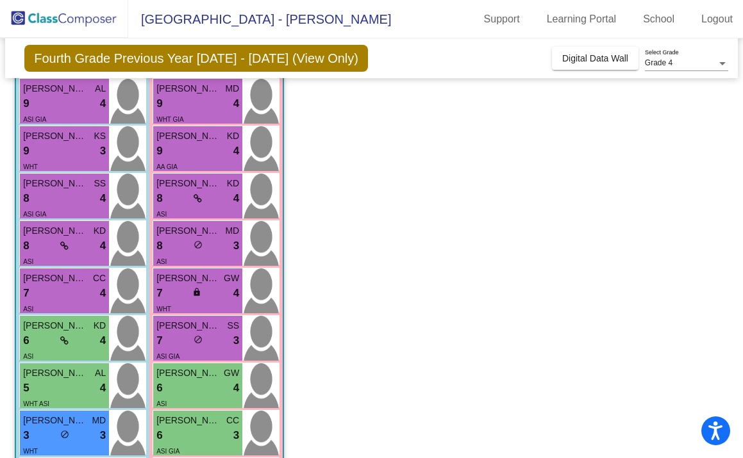
scroll to position [123, 0]
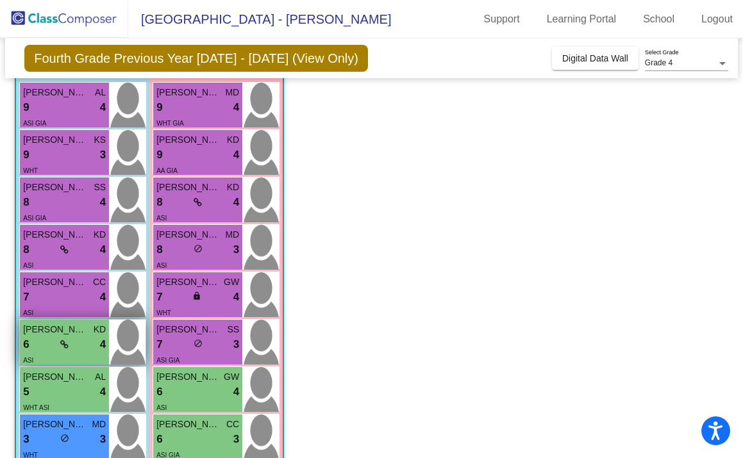
click at [56, 342] on div "6 lock do_not_disturb_alt 4" at bounding box center [64, 345] width 83 height 17
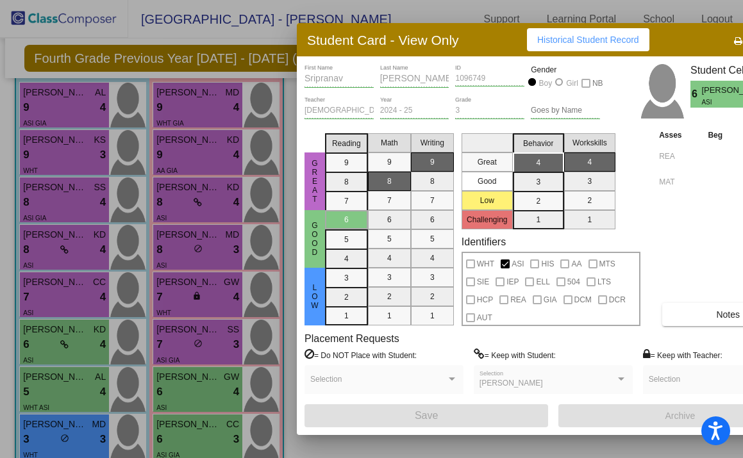
click at [53, 269] on div at bounding box center [371, 229] width 743 height 458
click at [53, 269] on div "ASI" at bounding box center [64, 264] width 83 height 13
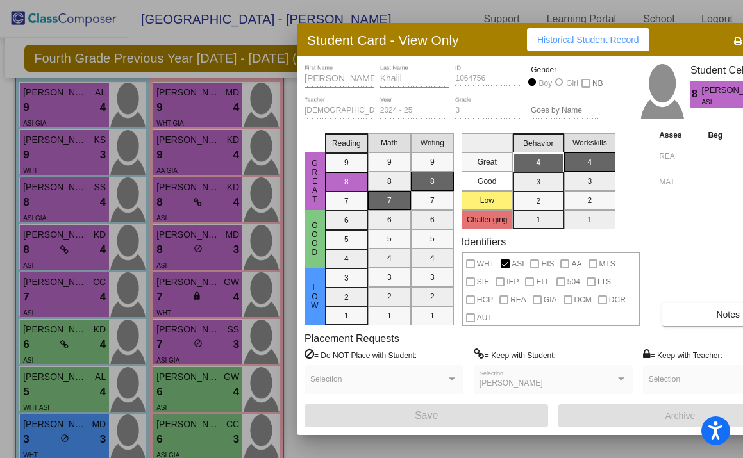
click at [56, 343] on div at bounding box center [371, 229] width 743 height 458
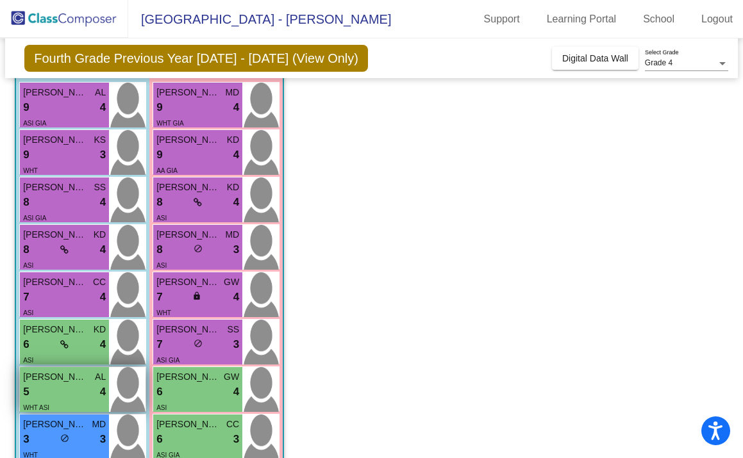
click at [54, 387] on div "5 lock do_not_disturb_alt 4" at bounding box center [64, 392] width 83 height 17
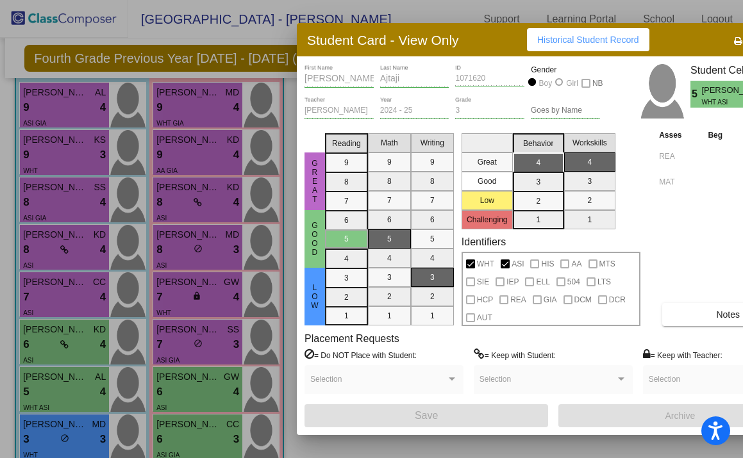
click at [56, 378] on div at bounding box center [371, 229] width 743 height 458
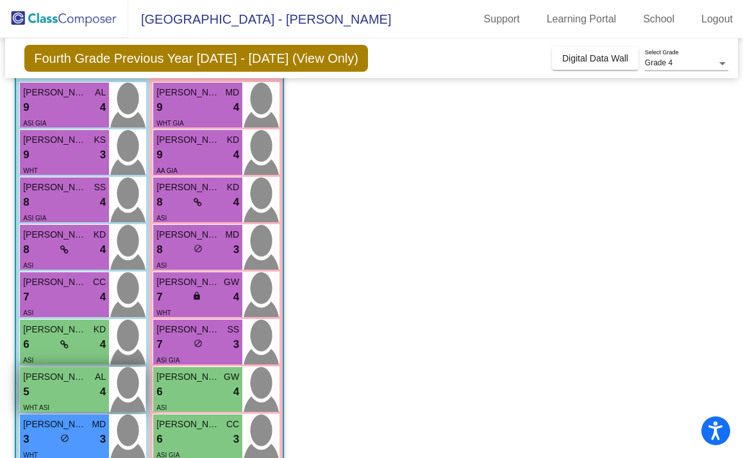
click at [70, 391] on div "5 lock do_not_disturb_alt 4" at bounding box center [64, 392] width 83 height 17
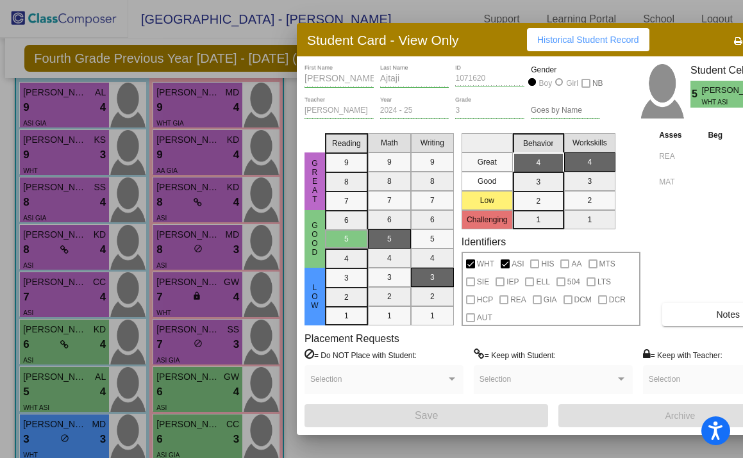
click at [59, 427] on div at bounding box center [371, 229] width 743 height 458
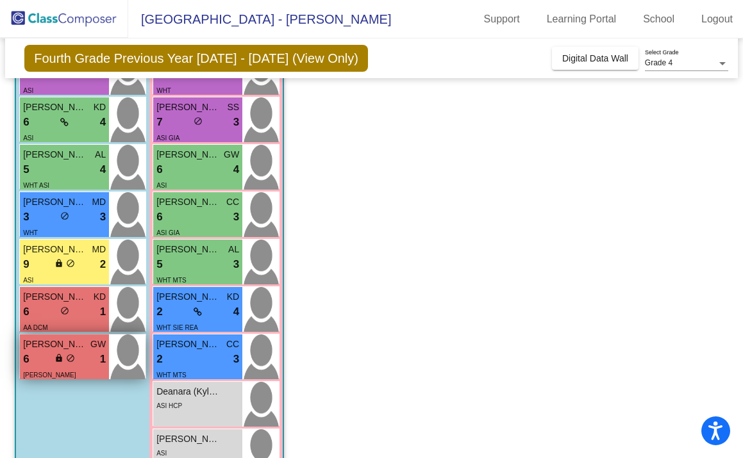
scroll to position [353, 0]
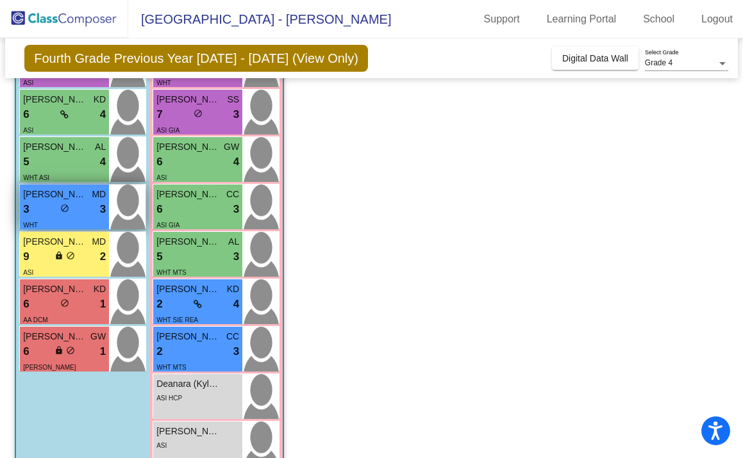
click at [68, 207] on span "do_not_disturb_alt" at bounding box center [64, 208] width 9 height 9
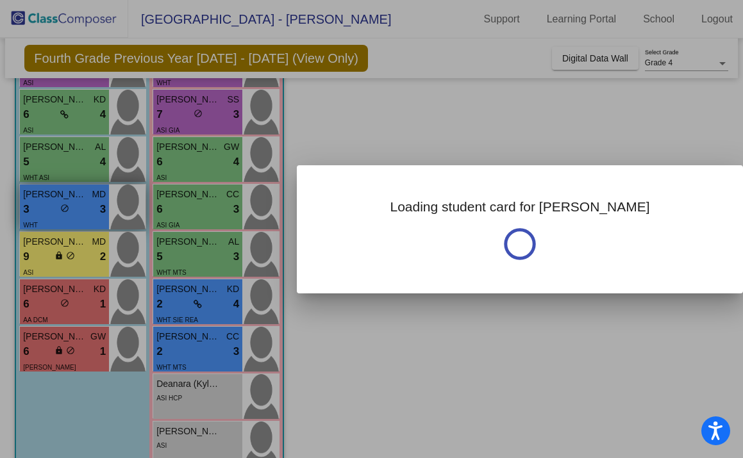
click at [68, 207] on div at bounding box center [371, 229] width 743 height 458
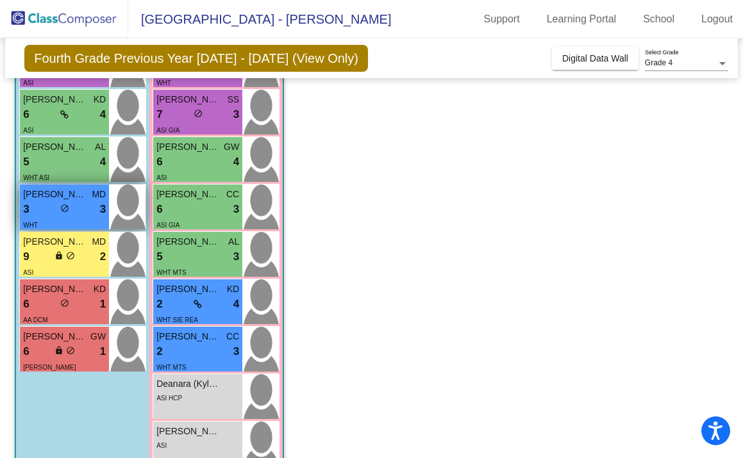
click at [59, 194] on span "Bradie Monteith" at bounding box center [55, 194] width 64 height 13
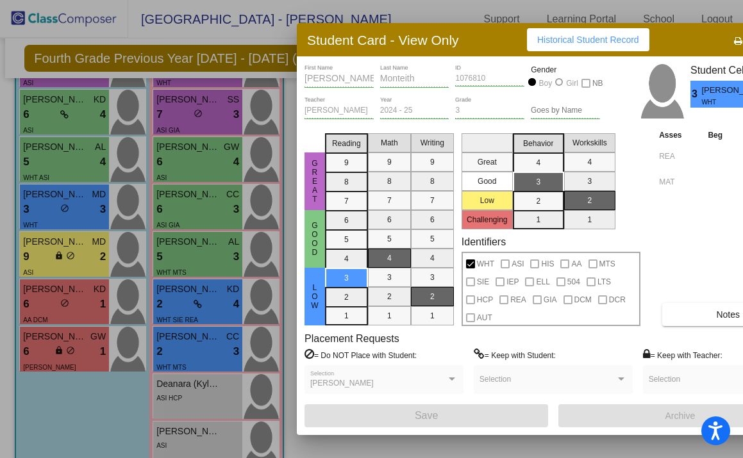
click at [70, 247] on div at bounding box center [371, 229] width 743 height 458
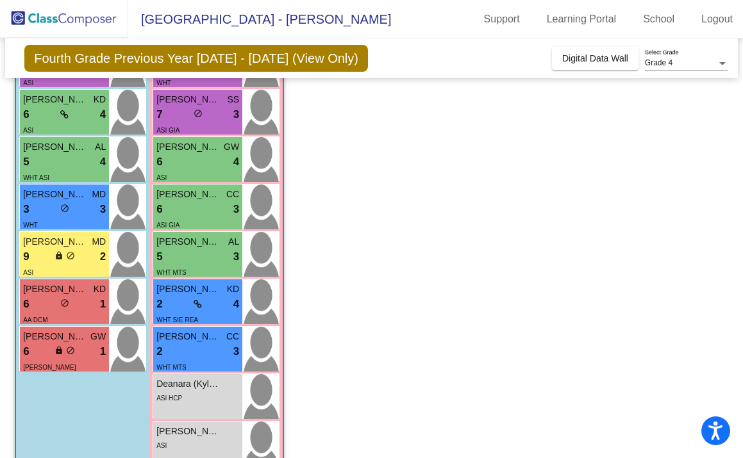
click at [70, 247] on span "Bhavin Sadineni" at bounding box center [55, 241] width 64 height 13
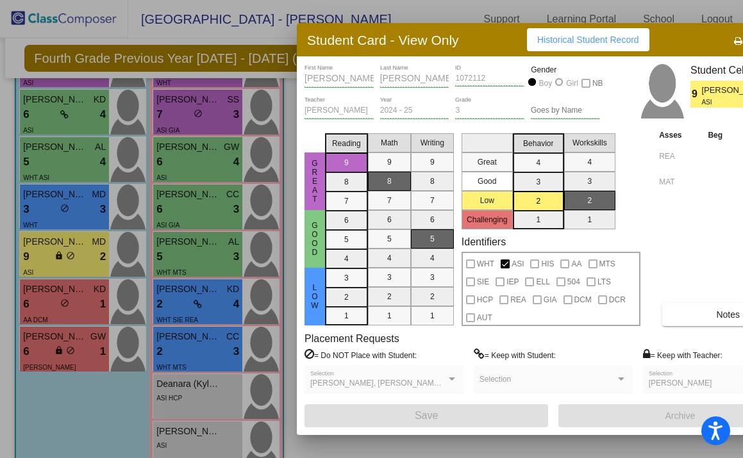
click at [73, 308] on div at bounding box center [371, 229] width 743 height 458
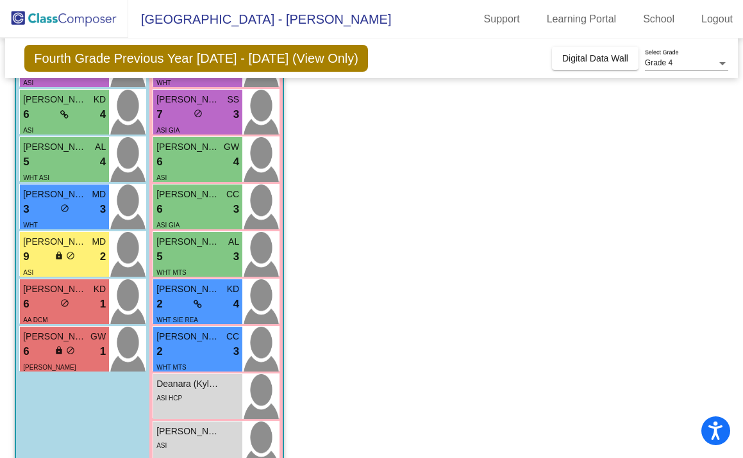
click at [73, 308] on div "6 lock do_not_disturb_alt 1" at bounding box center [64, 304] width 83 height 17
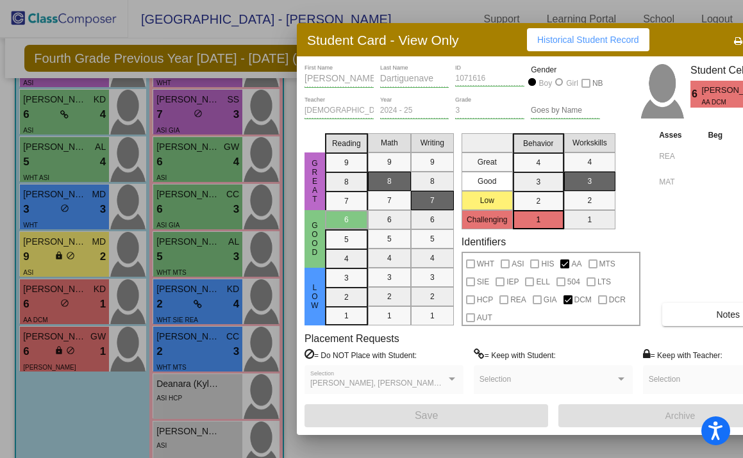
click at [67, 306] on div at bounding box center [371, 229] width 743 height 458
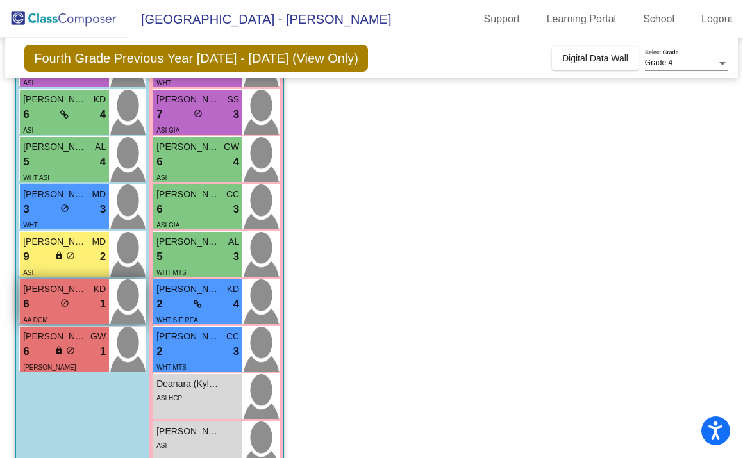
click at [72, 302] on div "6 lock do_not_disturb_alt 1" at bounding box center [64, 304] width 83 height 17
click at [71, 306] on div "6 lock do_not_disturb_alt 1" at bounding box center [64, 304] width 83 height 17
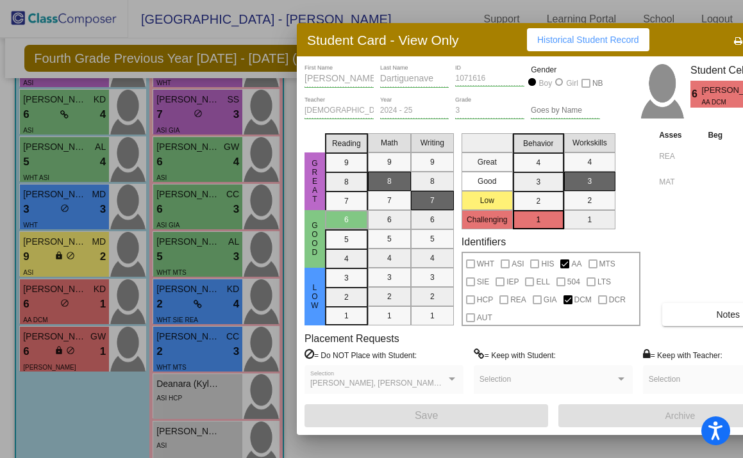
click at [79, 344] on div at bounding box center [371, 229] width 743 height 458
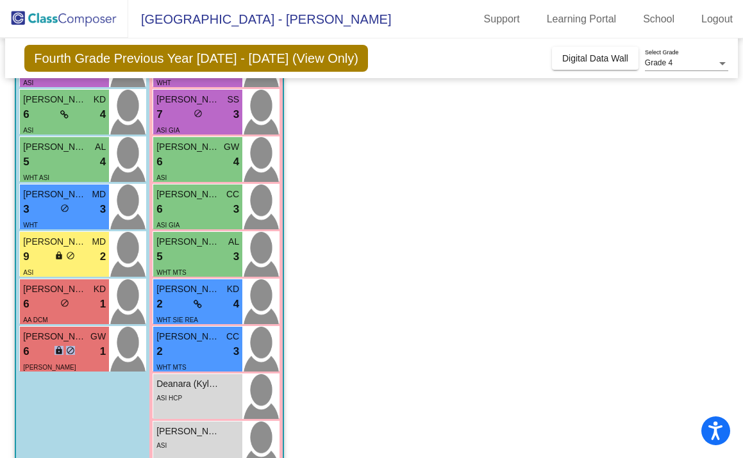
click at [79, 344] on div "6 lock do_not_disturb_alt 1" at bounding box center [64, 352] width 83 height 17
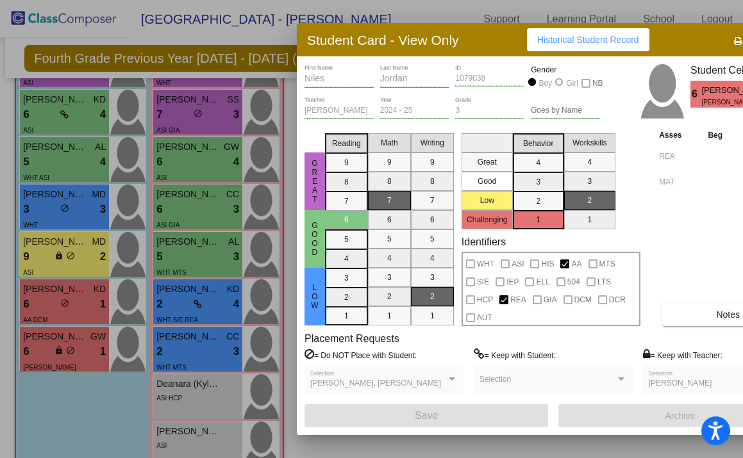
scroll to position [0, 0]
click at [74, 304] on div at bounding box center [371, 229] width 743 height 458
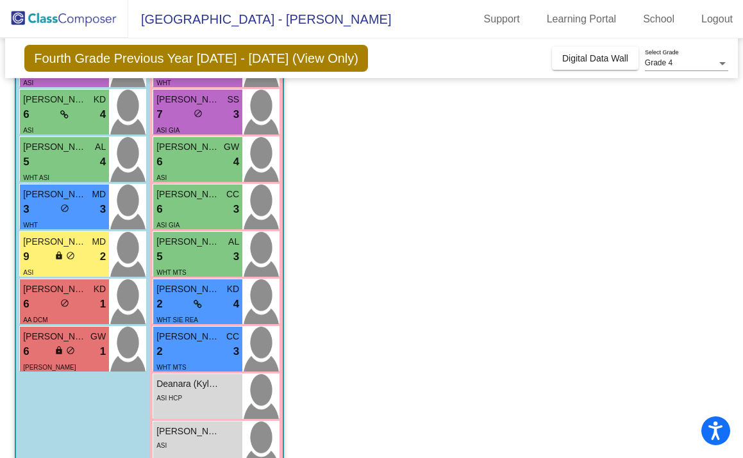
click at [74, 304] on div "6 lock do_not_disturb_alt 1" at bounding box center [64, 304] width 83 height 17
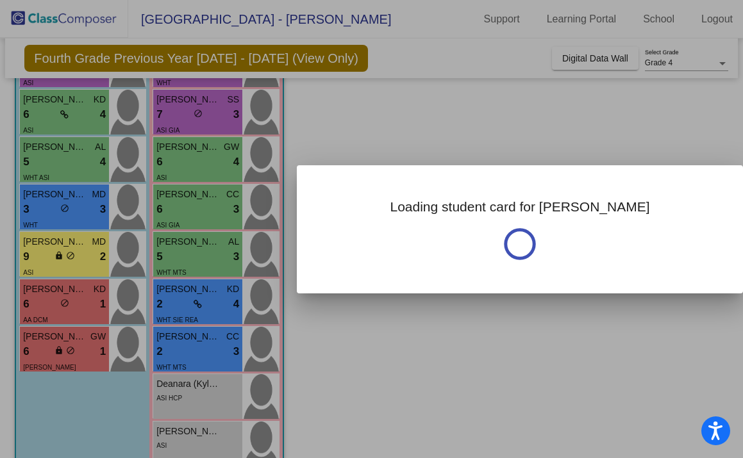
click at [74, 304] on div at bounding box center [371, 229] width 743 height 458
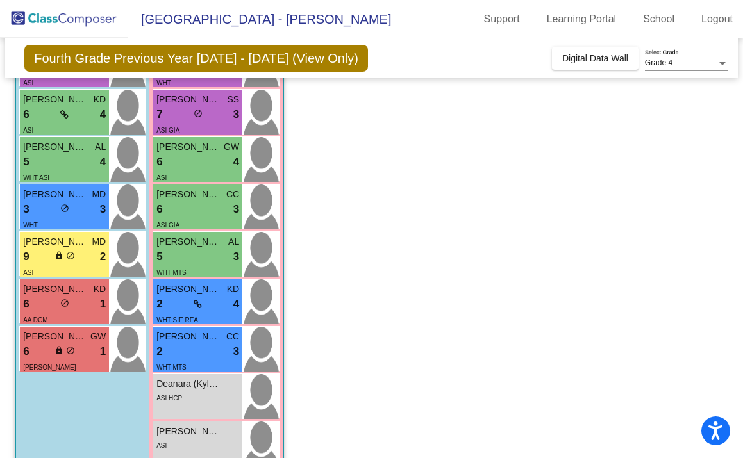
click at [74, 304] on div "6 lock do_not_disturb_alt 1" at bounding box center [64, 304] width 83 height 17
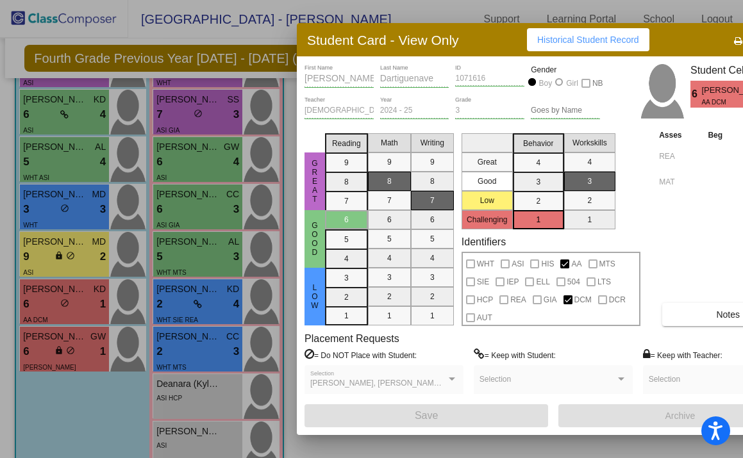
click at [53, 356] on div at bounding box center [371, 229] width 743 height 458
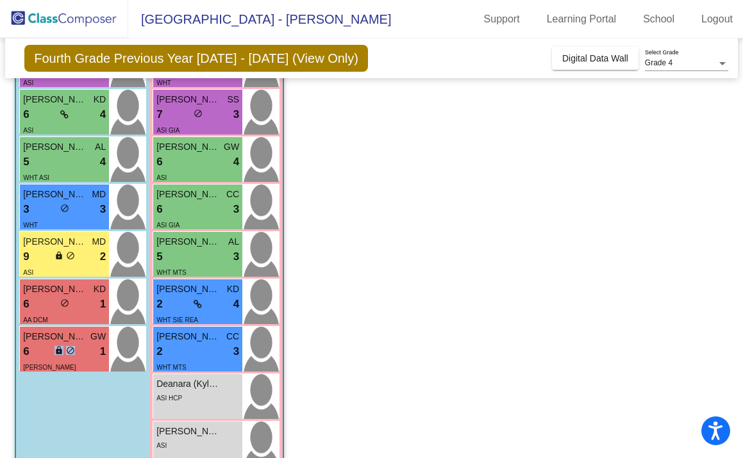
click at [53, 356] on div "6 lock do_not_disturb_alt 1" at bounding box center [64, 352] width 83 height 17
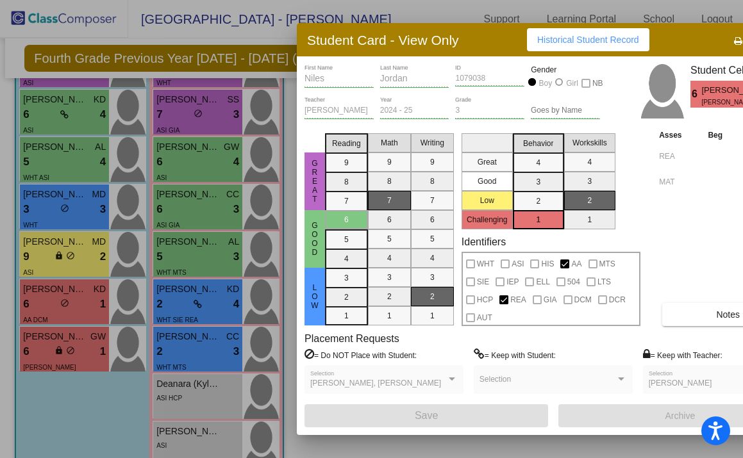
click at [158, 321] on div at bounding box center [371, 229] width 743 height 458
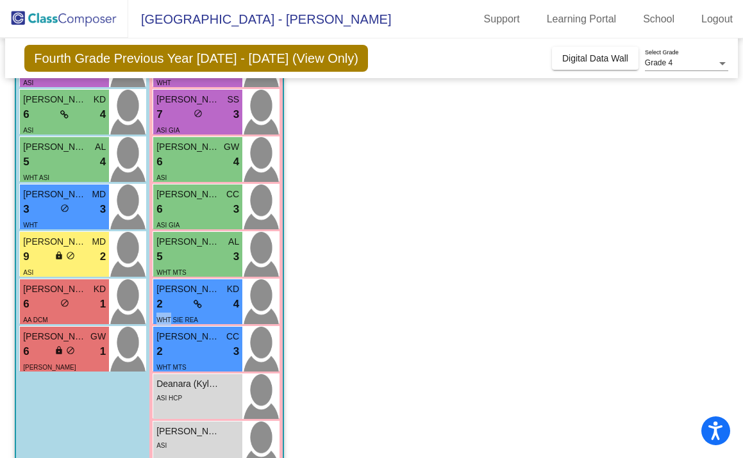
click at [158, 323] on span "WHT SIE REA" at bounding box center [177, 320] width 42 height 7
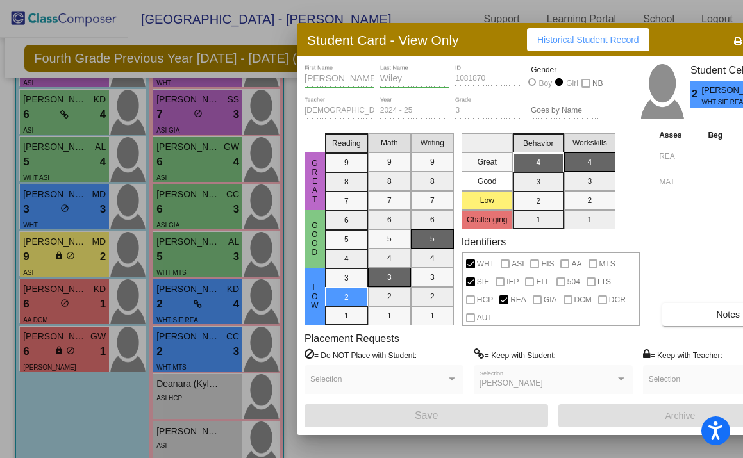
click at [158, 323] on div at bounding box center [371, 229] width 743 height 458
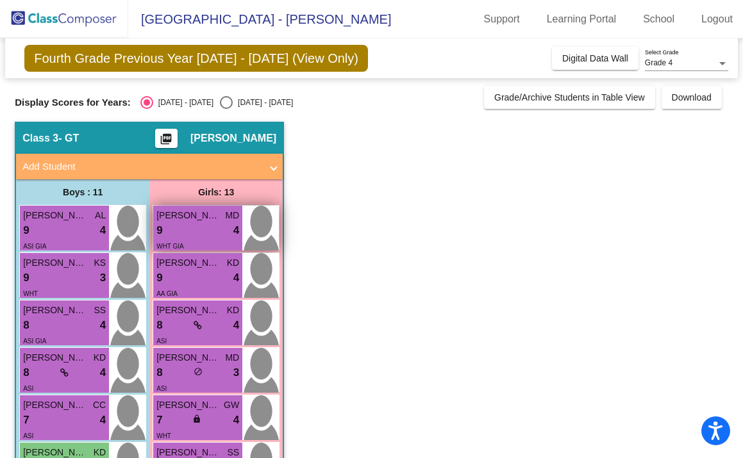
click at [183, 227] on div "9 lock do_not_disturb_alt 4" at bounding box center [197, 230] width 83 height 17
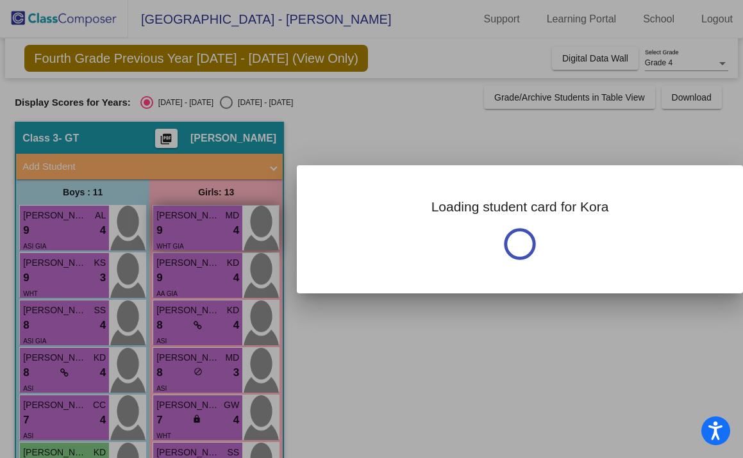
click at [183, 227] on div at bounding box center [371, 229] width 743 height 458
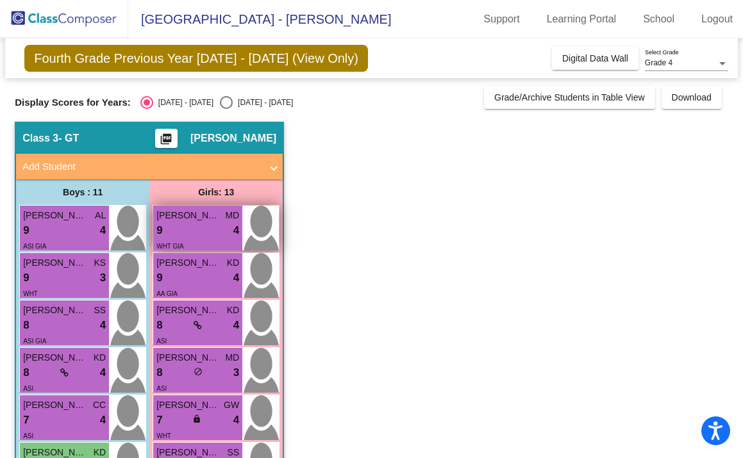
click at [197, 229] on div "9 lock do_not_disturb_alt 4" at bounding box center [197, 230] width 83 height 17
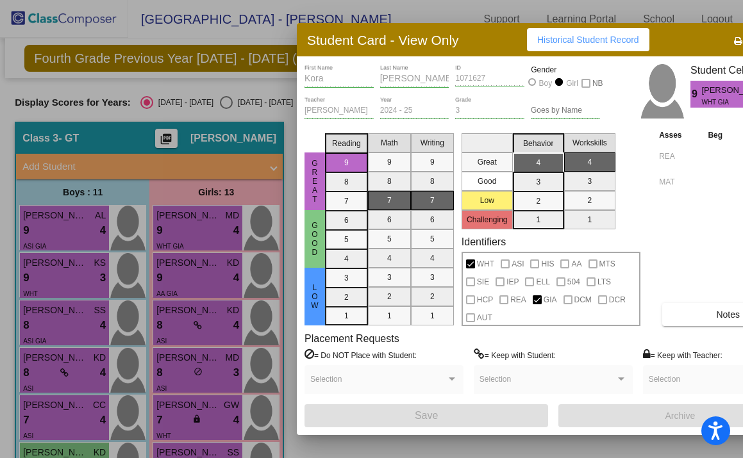
click at [188, 279] on div at bounding box center [371, 229] width 743 height 458
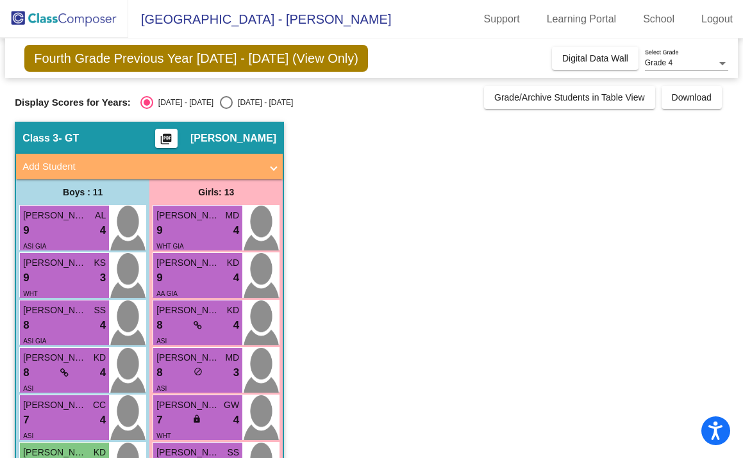
click at [188, 279] on div "9 lock do_not_disturb_alt 4" at bounding box center [197, 278] width 83 height 17
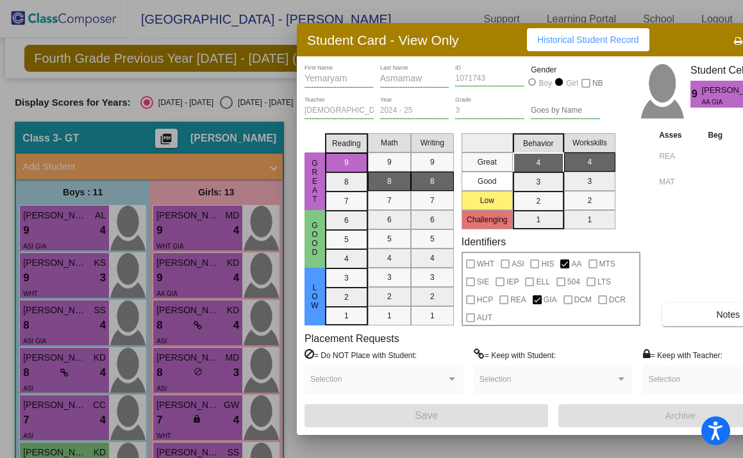
click at [192, 324] on div at bounding box center [371, 229] width 743 height 458
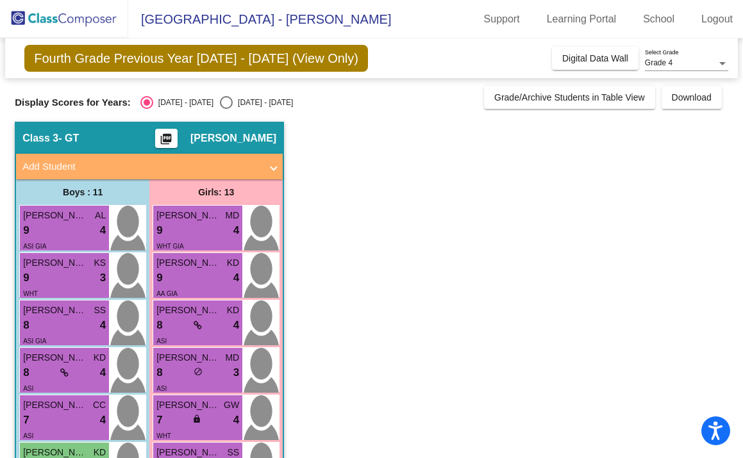
click at [192, 324] on div "8 lock do_not_disturb_alt 4" at bounding box center [197, 325] width 83 height 17
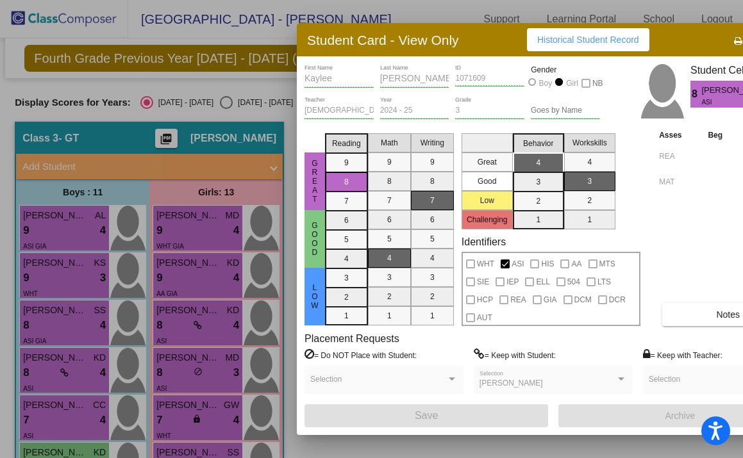
click at [192, 324] on div at bounding box center [371, 229] width 743 height 458
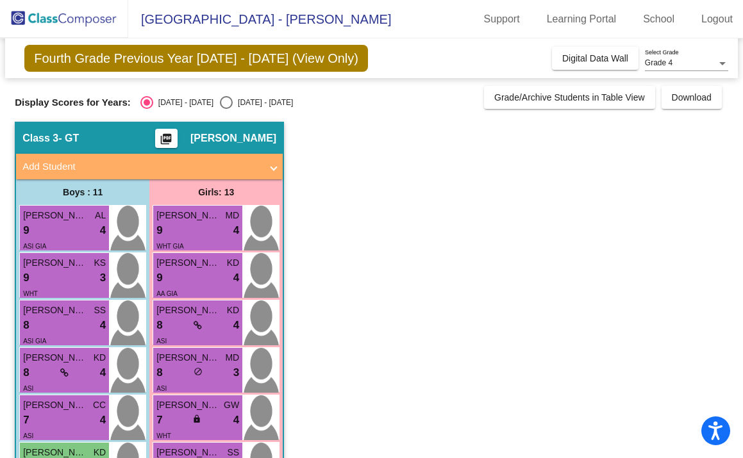
click at [192, 324] on div "8 lock do_not_disturb_alt 4" at bounding box center [197, 325] width 83 height 17
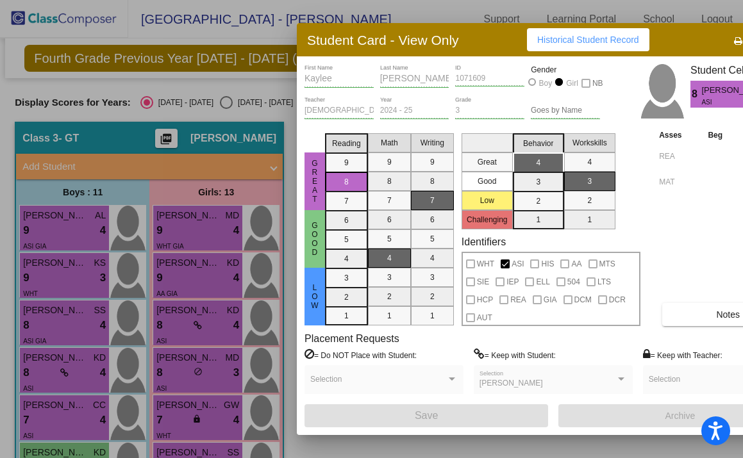
click at [358, 161] on mat-selection-list "Reading 9 8 7 6 5 4 3 2 1" at bounding box center [346, 227] width 43 height 198
click at [179, 363] on div at bounding box center [371, 229] width 743 height 458
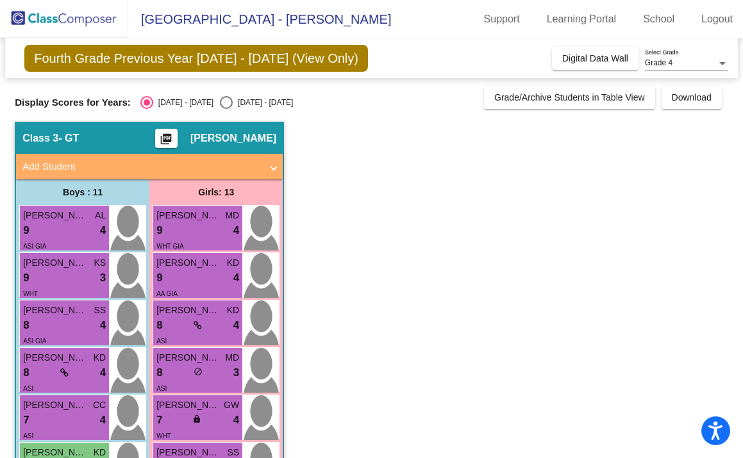
click at [179, 363] on span "Aanya Kalepu" at bounding box center [188, 357] width 64 height 13
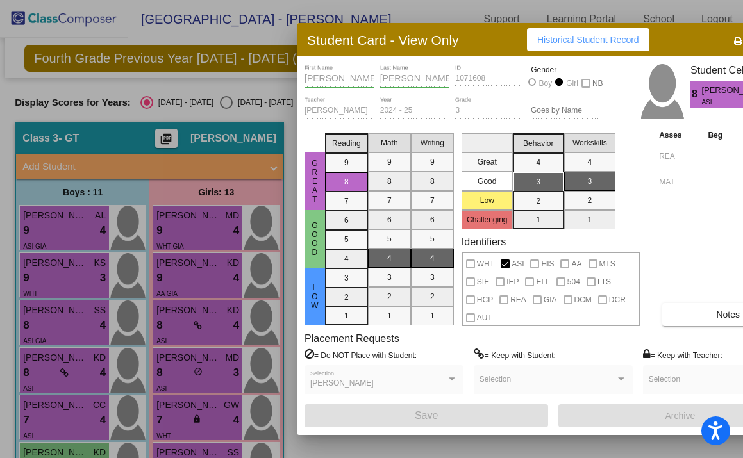
click at [187, 407] on div at bounding box center [371, 229] width 743 height 458
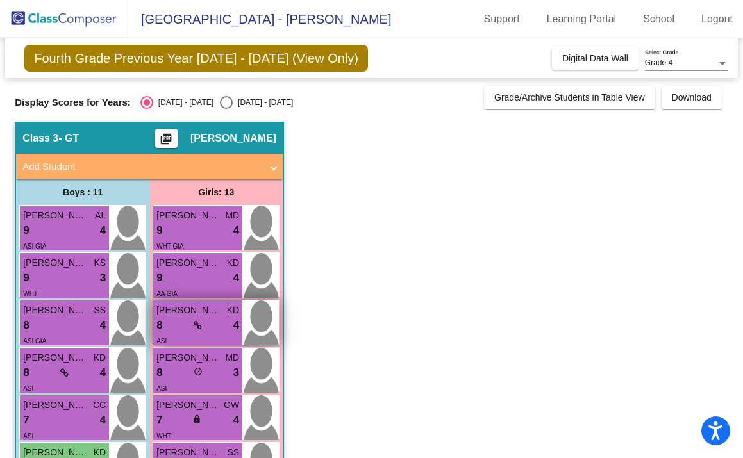
click at [190, 319] on div "8 lock do_not_disturb_alt 4" at bounding box center [197, 325] width 83 height 17
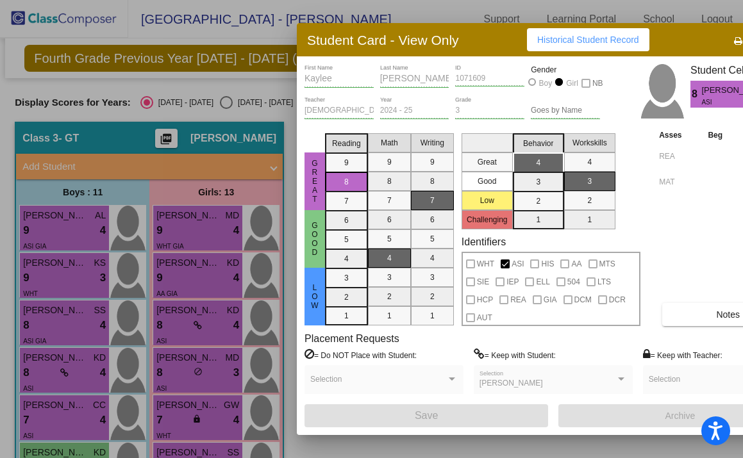
click at [185, 375] on div at bounding box center [371, 229] width 743 height 458
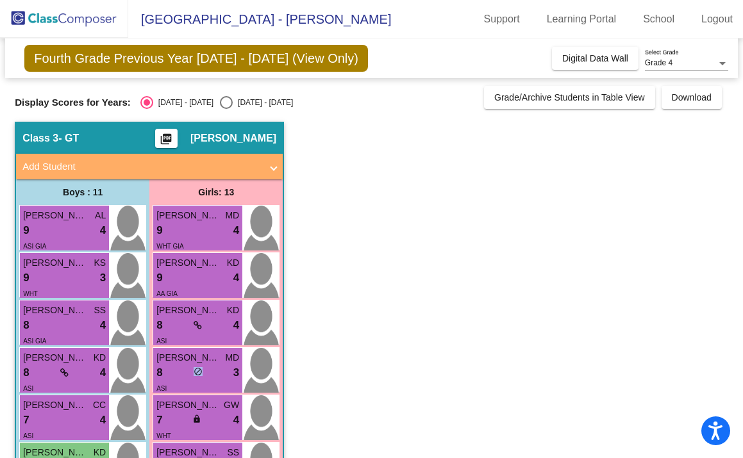
click at [185, 375] on div "8 lock do_not_disturb_alt 3" at bounding box center [197, 373] width 83 height 17
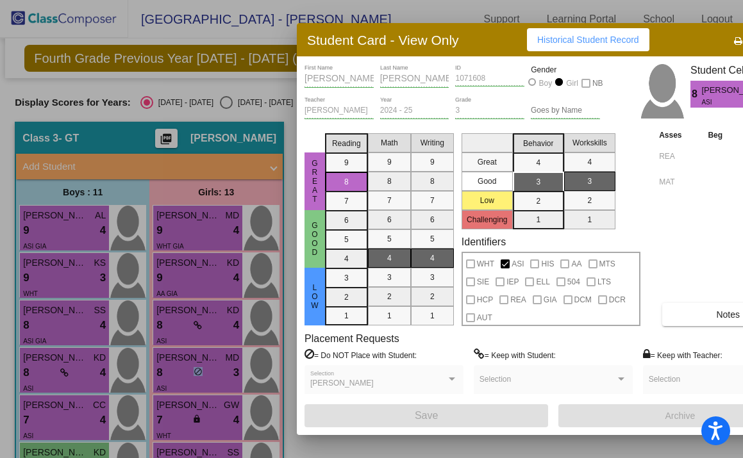
click at [184, 408] on div at bounding box center [371, 229] width 743 height 458
click at [184, 408] on span "Esther Davidson" at bounding box center [188, 405] width 64 height 13
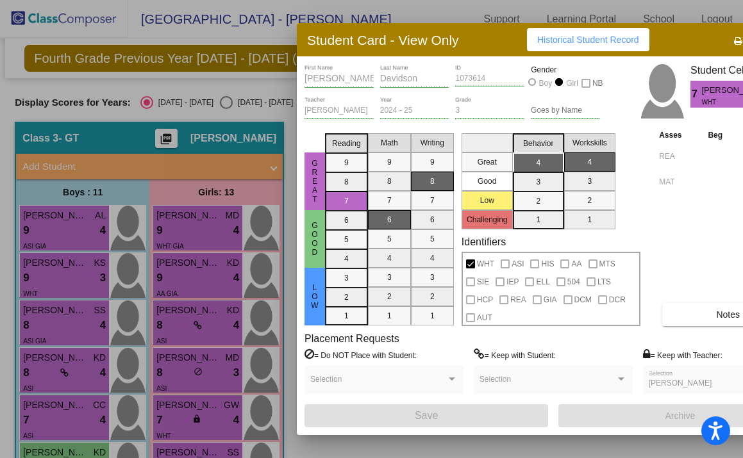
click at [209, 385] on div at bounding box center [371, 229] width 743 height 458
click at [209, 385] on div "ASI" at bounding box center [197, 387] width 83 height 13
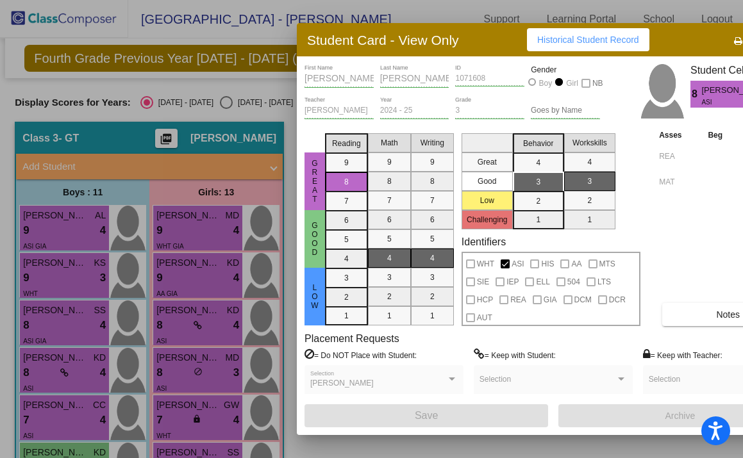
click at [209, 385] on div at bounding box center [371, 229] width 743 height 458
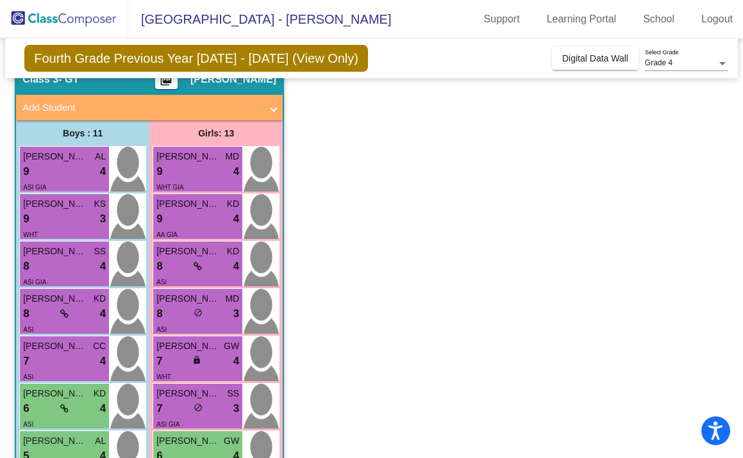
scroll to position [112, 0]
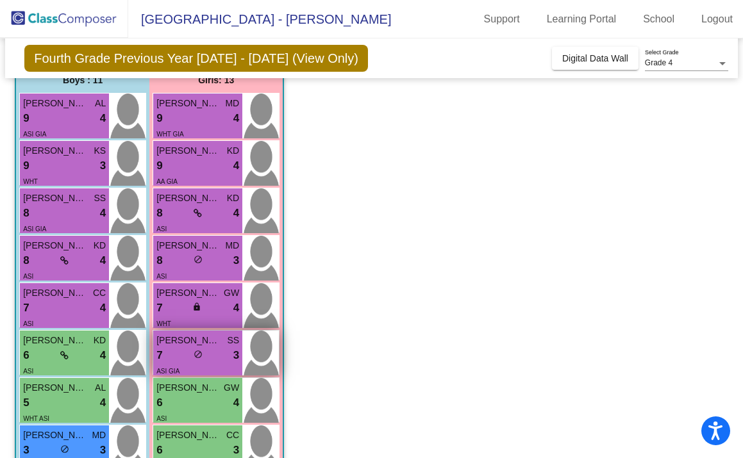
click at [198, 349] on div "lock do_not_disturb_alt" at bounding box center [198, 355] width 9 height 13
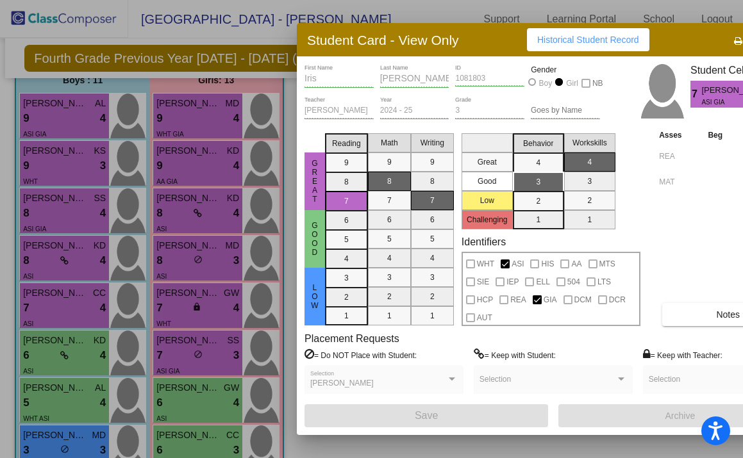
click at [185, 398] on div at bounding box center [371, 229] width 743 height 458
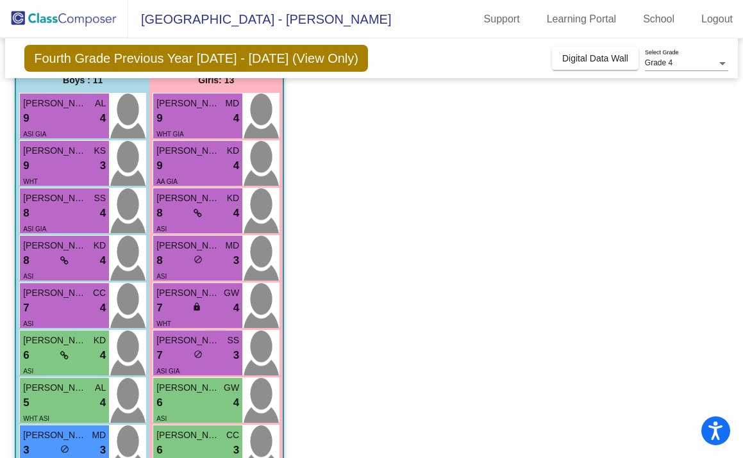
click at [185, 398] on div "6 lock do_not_disturb_alt 4" at bounding box center [197, 403] width 83 height 17
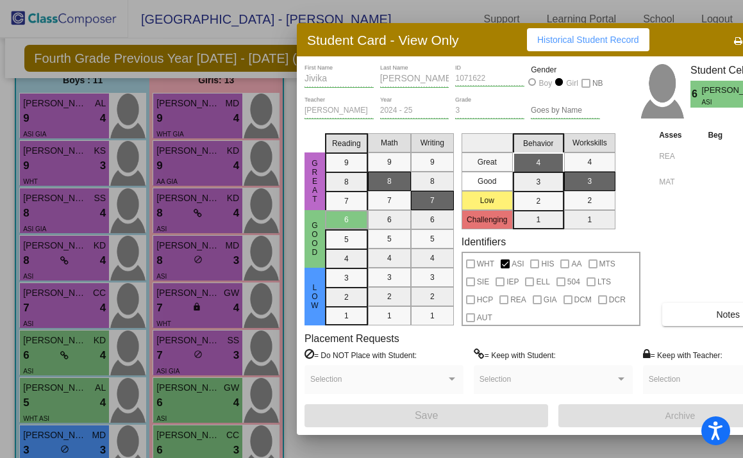
click at [664, 43] on div "Student Card - View Only Historical Student Record" at bounding box center [553, 39] width 513 height 33
click at [426, 44] on h3 "Student Card - View Only" at bounding box center [383, 40] width 152 height 16
click at [180, 284] on div at bounding box center [371, 229] width 743 height 458
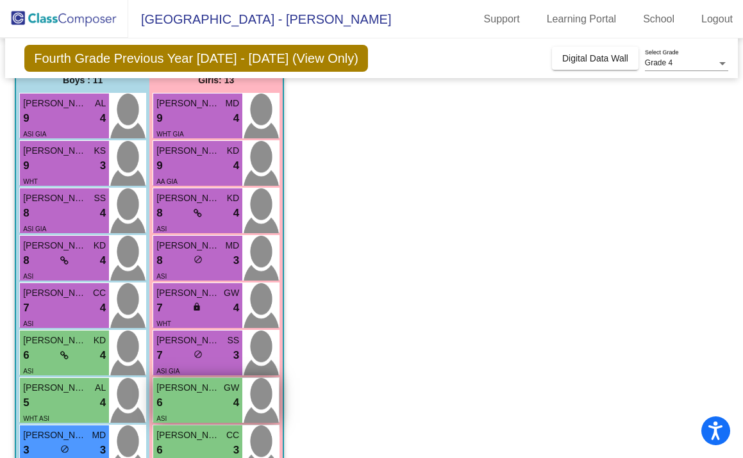
click at [183, 401] on div "6 lock do_not_disturb_alt 4" at bounding box center [197, 403] width 83 height 17
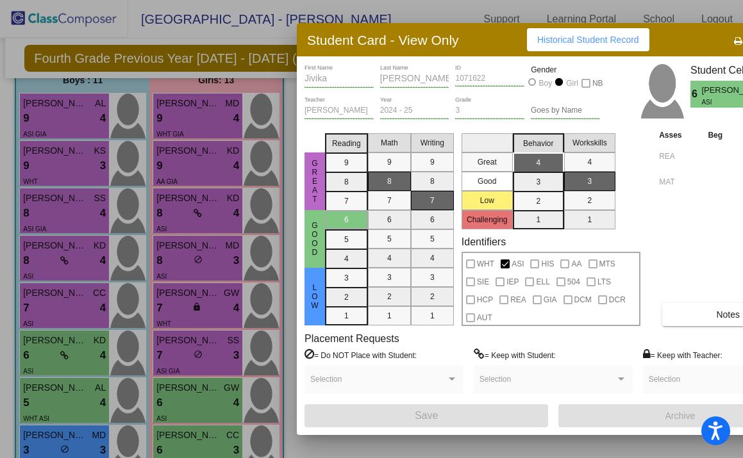
click at [187, 399] on div at bounding box center [371, 229] width 743 height 458
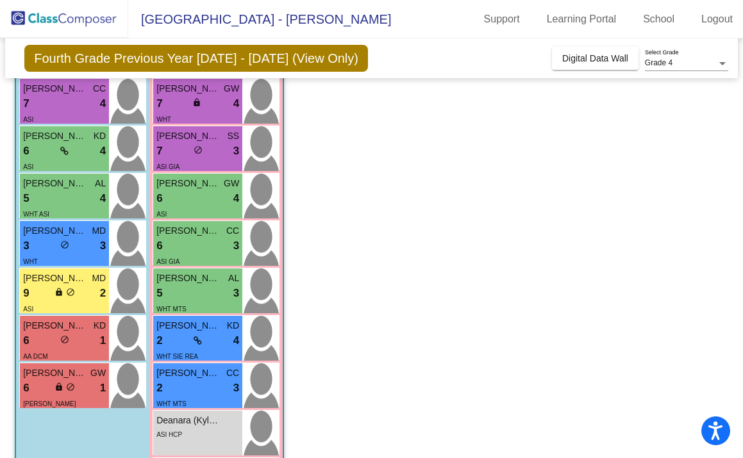
scroll to position [359, 0]
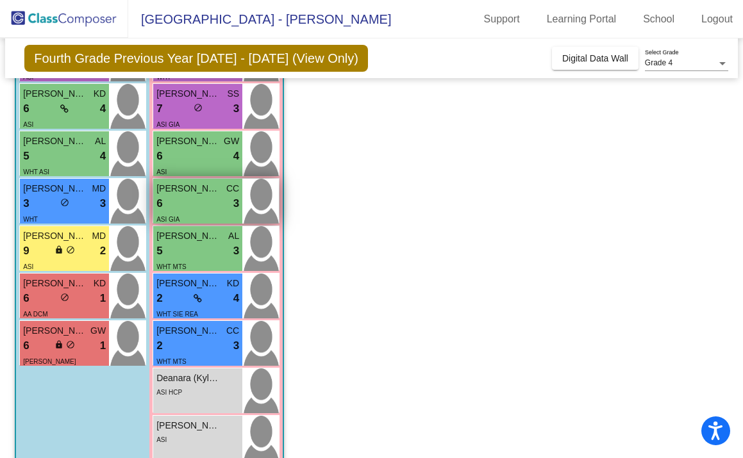
click at [200, 196] on div "6 lock do_not_disturb_alt 3" at bounding box center [197, 204] width 83 height 17
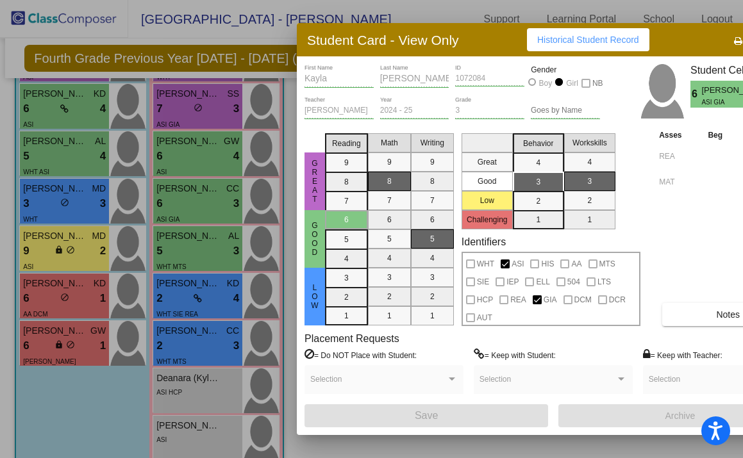
click at [183, 248] on div at bounding box center [371, 229] width 743 height 458
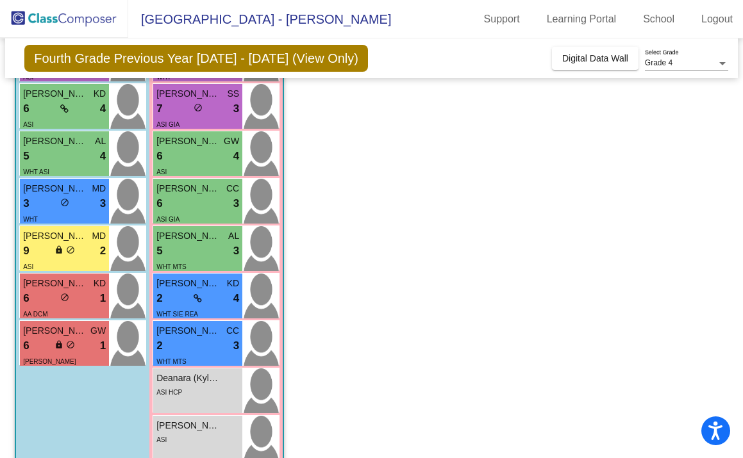
click at [183, 248] on div "5 lock do_not_disturb_alt 3" at bounding box center [197, 251] width 83 height 17
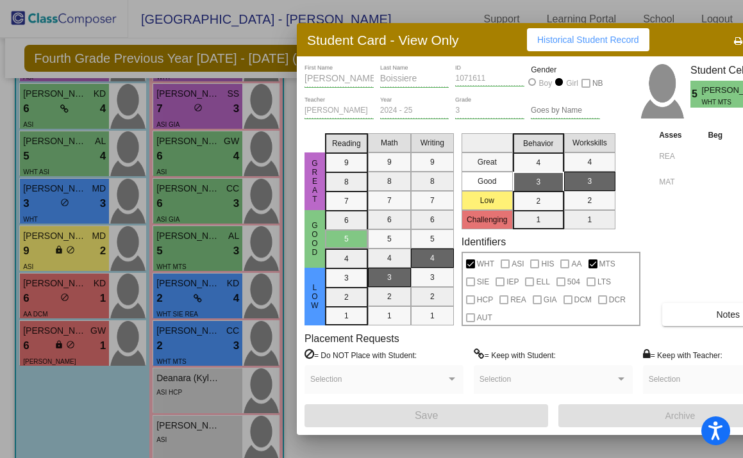
click at [326, 85] on div "Caroline First Name" at bounding box center [338, 75] width 69 height 22
click at [175, 299] on div at bounding box center [371, 229] width 743 height 458
click at [175, 299] on div "2 lock do_not_disturb_alt 4" at bounding box center [197, 298] width 83 height 17
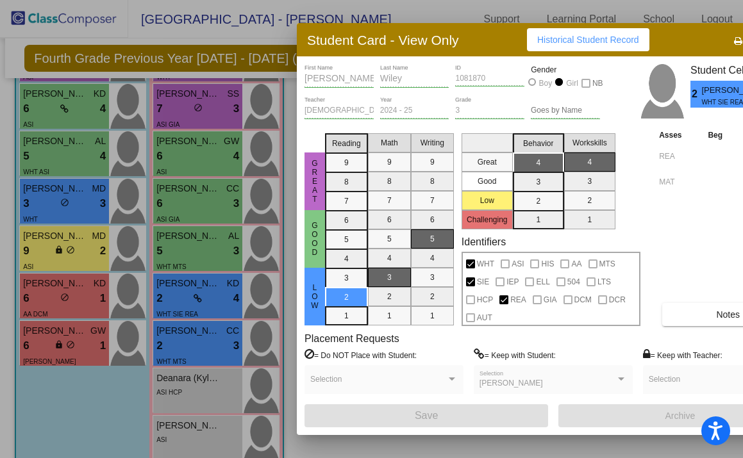
click at [181, 346] on div at bounding box center [371, 229] width 743 height 458
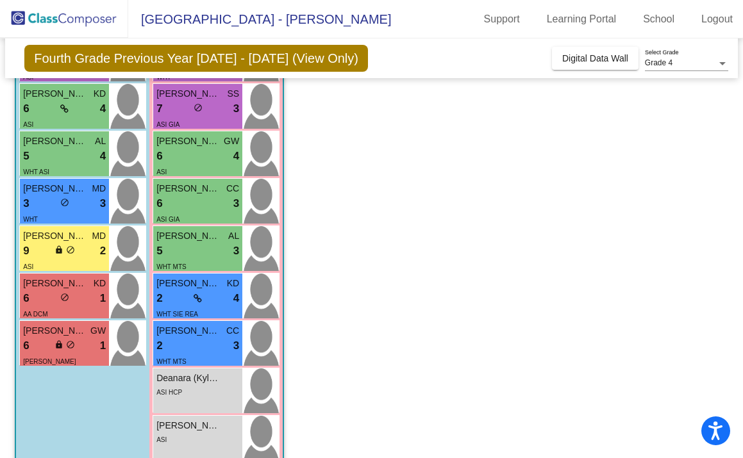
click at [181, 346] on div "2 lock do_not_disturb_alt 3" at bounding box center [197, 346] width 83 height 17
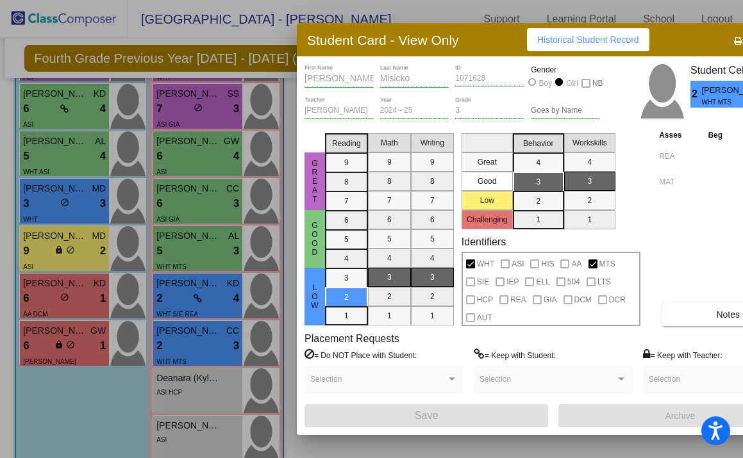
scroll to position [0, 0]
click at [197, 388] on div at bounding box center [371, 229] width 743 height 458
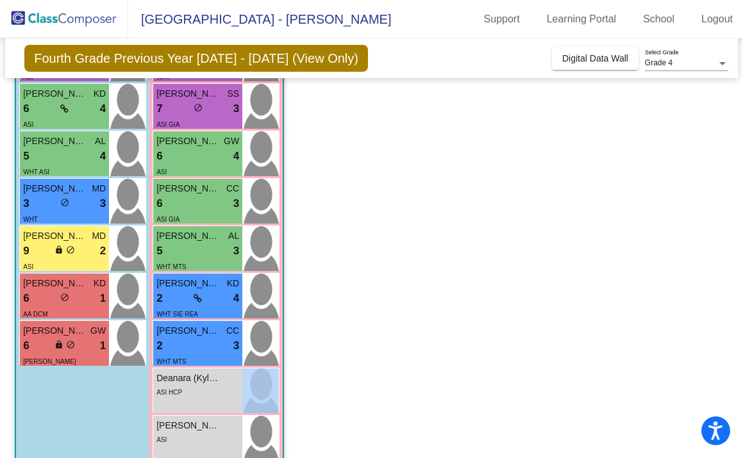
click at [197, 388] on div "ASI HCP" at bounding box center [197, 391] width 83 height 13
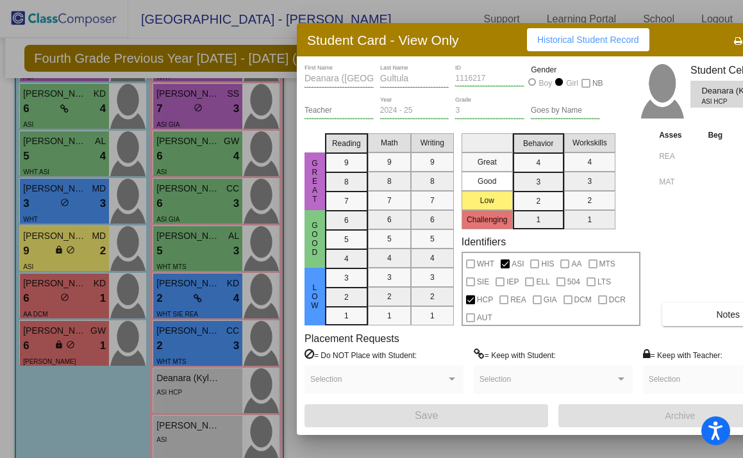
click at [177, 406] on div at bounding box center [371, 229] width 743 height 458
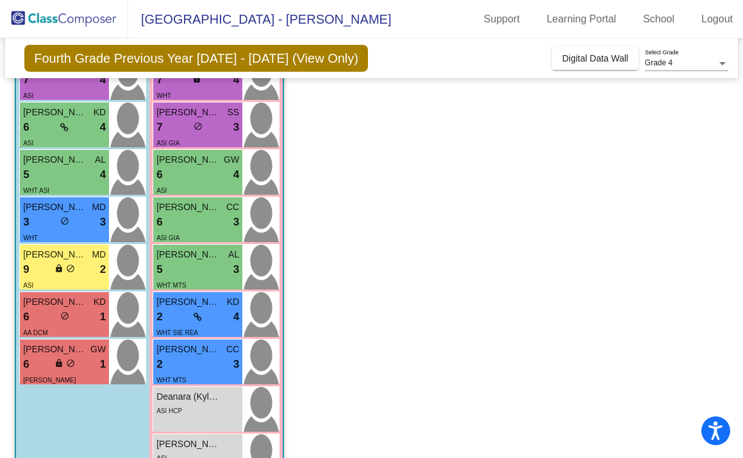
scroll to position [342, 0]
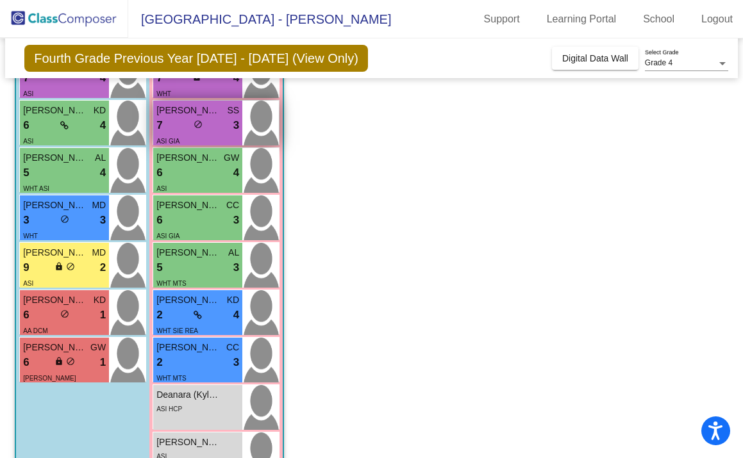
click at [194, 128] on span "do_not_disturb_alt" at bounding box center [198, 124] width 9 height 9
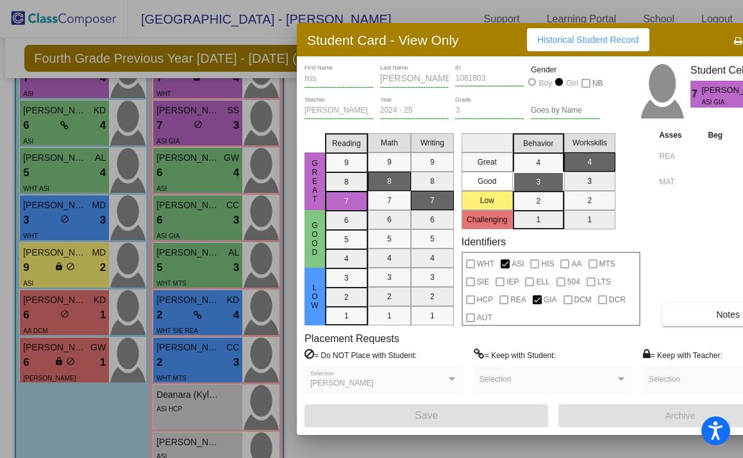
click at [203, 192] on div at bounding box center [371, 229] width 743 height 458
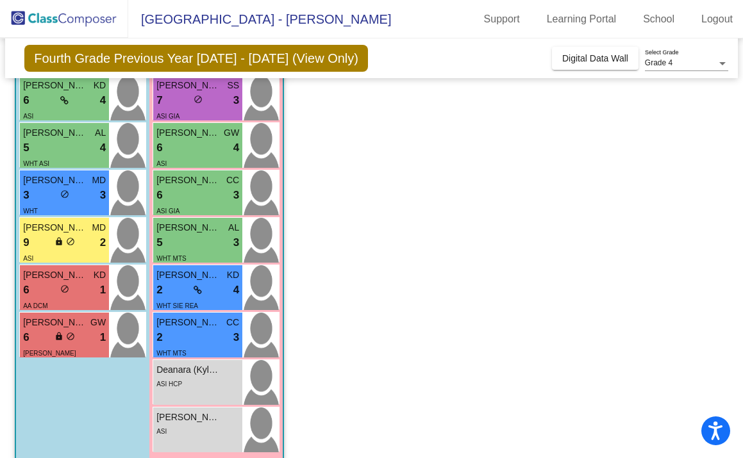
scroll to position [384, 0]
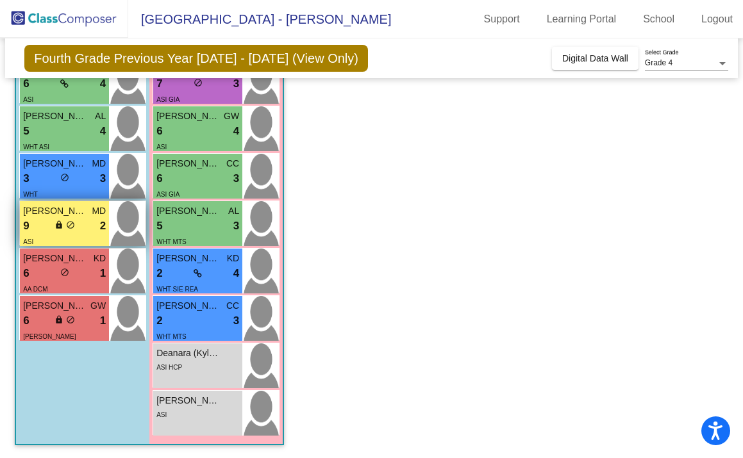
click at [73, 226] on span "do_not_disturb_alt" at bounding box center [70, 225] width 9 height 9
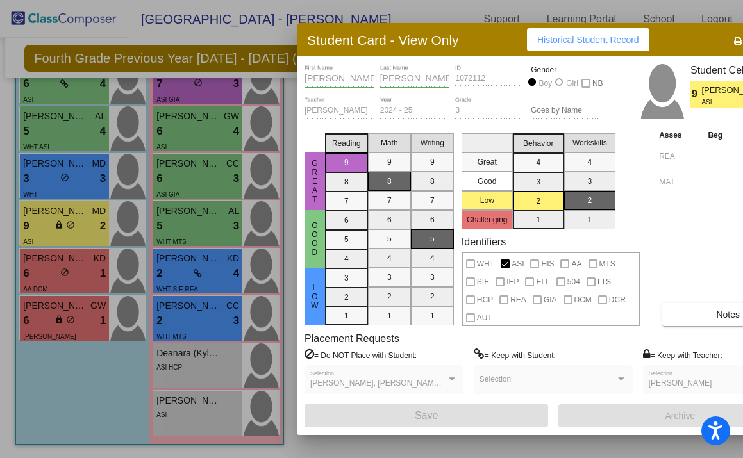
click at [84, 320] on div at bounding box center [371, 229] width 743 height 458
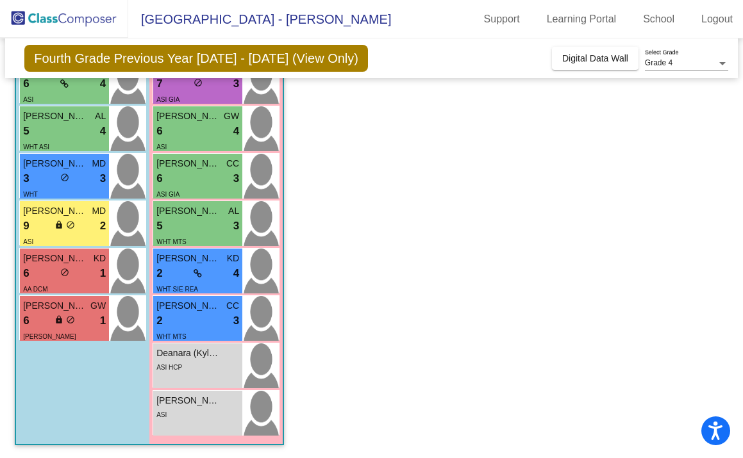
click at [84, 320] on div "6 lock do_not_disturb_alt 1" at bounding box center [64, 321] width 83 height 17
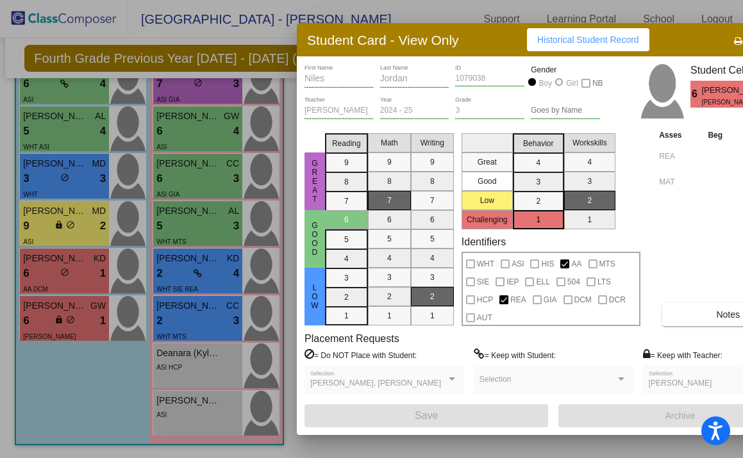
scroll to position [0, 0]
click at [78, 415] on div at bounding box center [371, 229] width 743 height 458
